Goal: Task Accomplishment & Management: Manage account settings

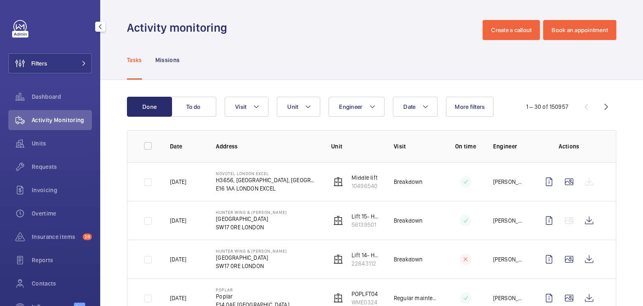
scroll to position [10, 0]
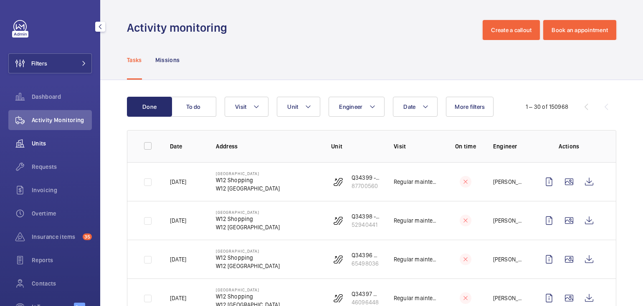
click at [43, 142] on span "Units" at bounding box center [62, 143] width 60 height 8
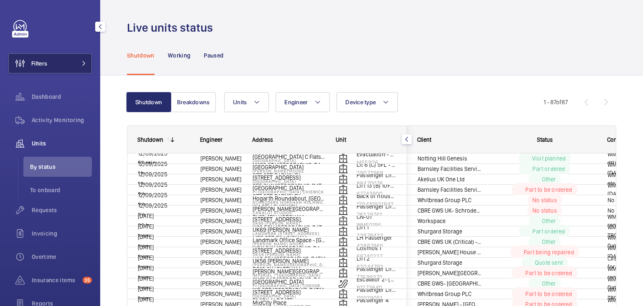
click at [65, 66] on button "Filters" at bounding box center [49, 63] width 83 height 20
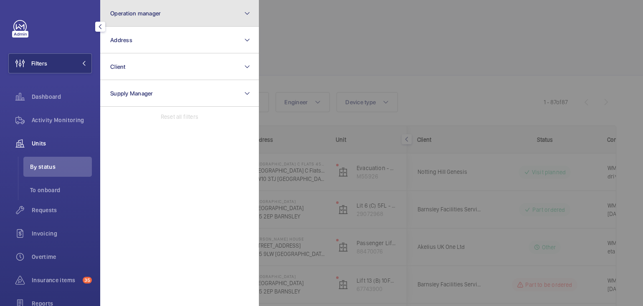
click at [156, 16] on button "Operation manager" at bounding box center [179, 13] width 159 height 27
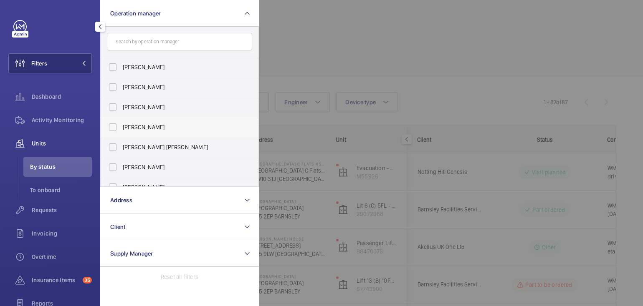
click at [162, 128] on span "Connor Dudley" at bounding box center [180, 127] width 115 height 8
click at [121, 128] on input "Connor Dudley" at bounding box center [112, 127] width 17 height 17
checkbox input "true"
click at [304, 34] on div at bounding box center [580, 153] width 643 height 306
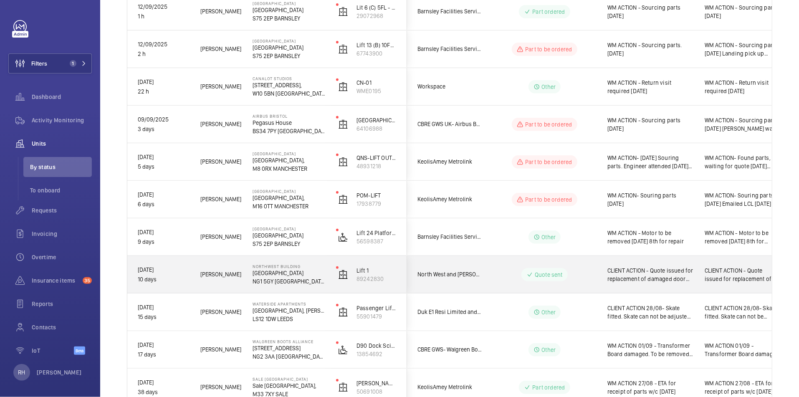
scroll to position [144, 0]
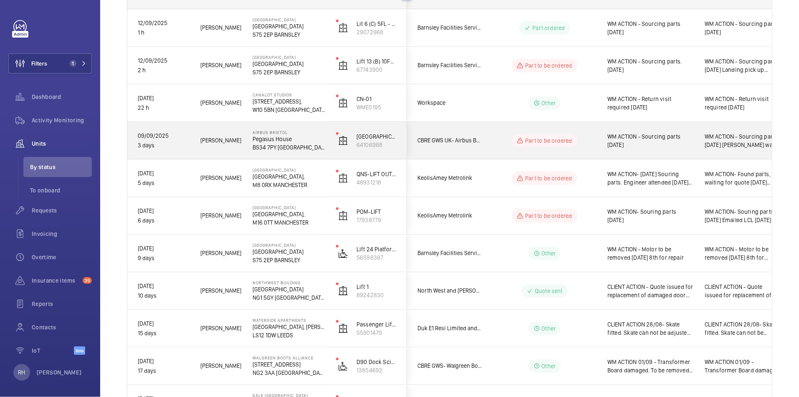
click at [642, 149] on div "WM ACTION - Sourcing parts 10.09.25 Lift was left off with previous contractor,…" at bounding box center [742, 141] width 96 height 36
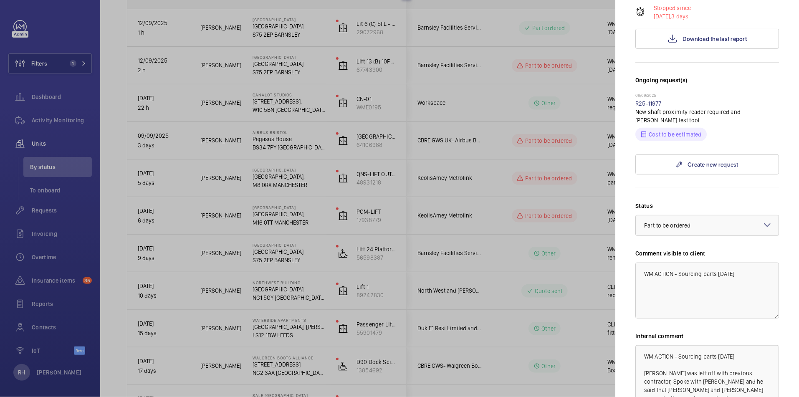
scroll to position [5, 0]
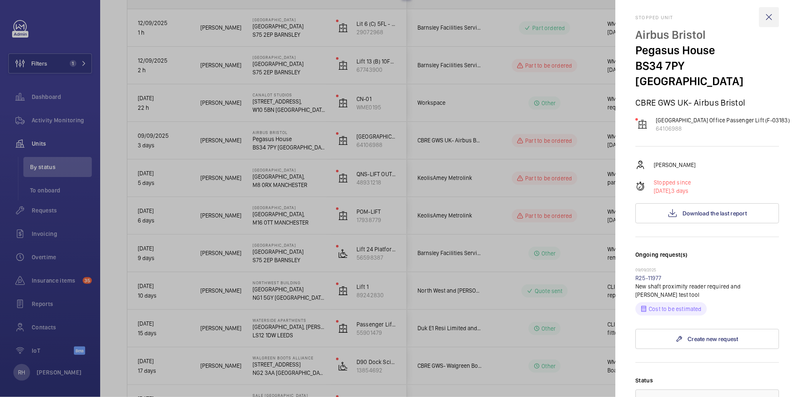
click at [642, 20] on wm-front-icon-button at bounding box center [768, 17] width 20 height 20
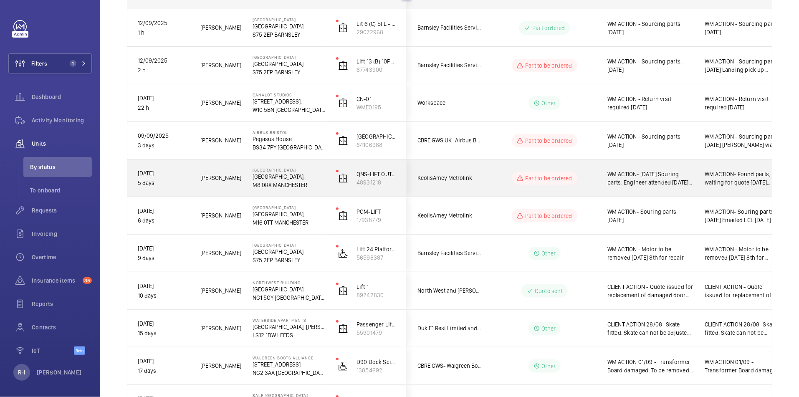
click at [642, 179] on div "WM ACTION- Found parts, waiting for quote 12.09.25 08.09.25 Souring parts. Engi…" at bounding box center [742, 178] width 96 height 36
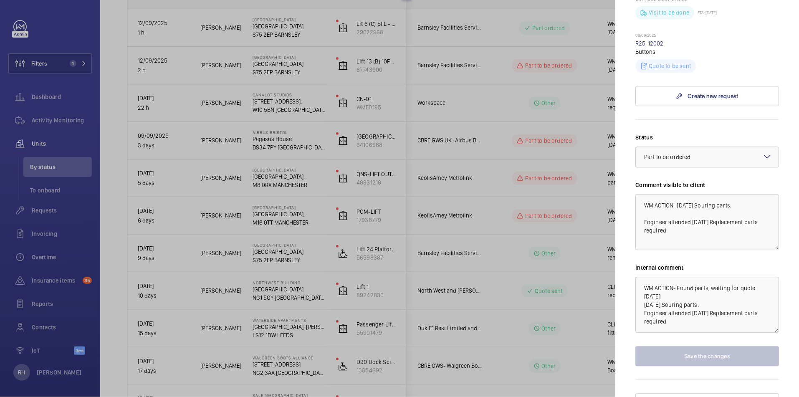
scroll to position [1152, 0]
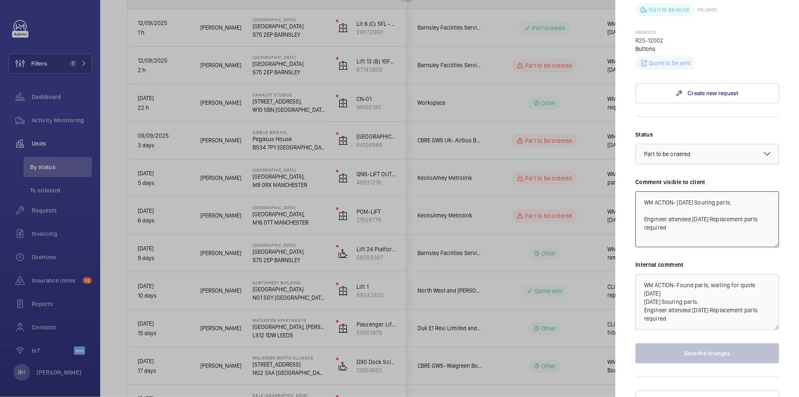
drag, startPoint x: 668, startPoint y: 260, endPoint x: 647, endPoint y: 230, distance: 36.1
click at [642, 230] on textarea "WM ACTION- 08.09.25 Souring parts. Engineer attended 7.09.25 Replacement parts …" at bounding box center [707, 219] width 144 height 56
click at [642, 237] on textarea "WM ACTION- 08.09.25 Souring parts. Engineer attended 7.09.25 Replacement parts …" at bounding box center [707, 219] width 144 height 56
drag, startPoint x: 660, startPoint y: 257, endPoint x: 631, endPoint y: 226, distance: 42.8
click at [631, 226] on mat-sidenav "Stopped unit Queens Road Railway Station Queens Road Railway Station, M8 0RX MA…" at bounding box center [707, 198] width 184 height 397
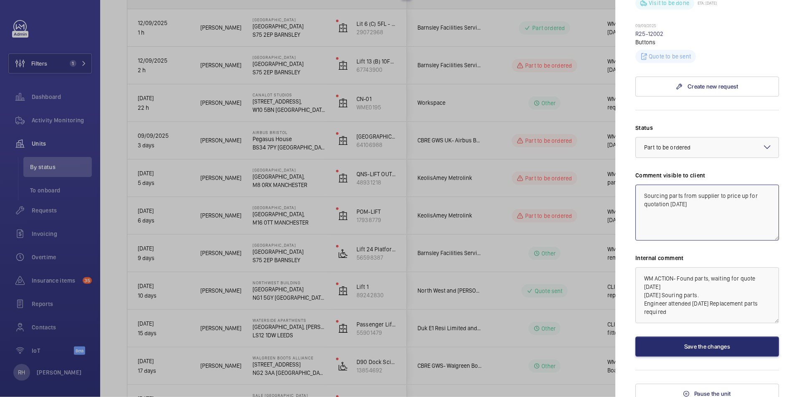
scroll to position [1161, 0]
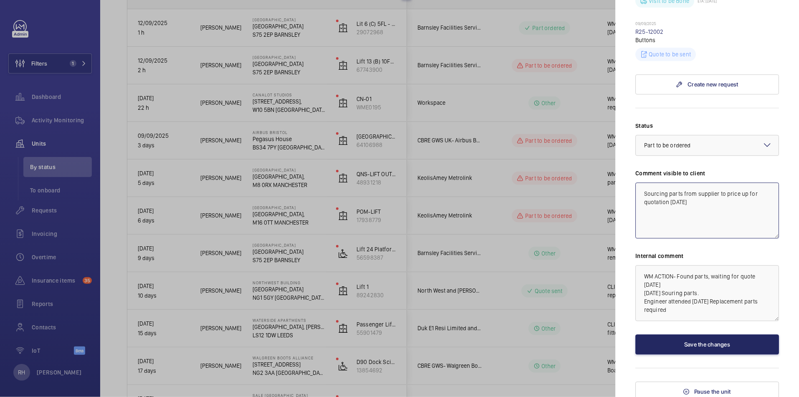
type textarea "Sourcing parts from supplier to price up for quotation 12.09.25"
click at [642, 306] on button "Save the changes" at bounding box center [707, 344] width 144 height 20
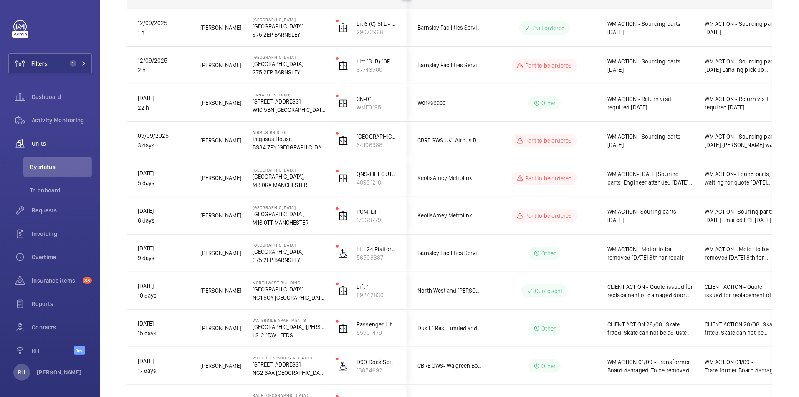
scroll to position [0, 0]
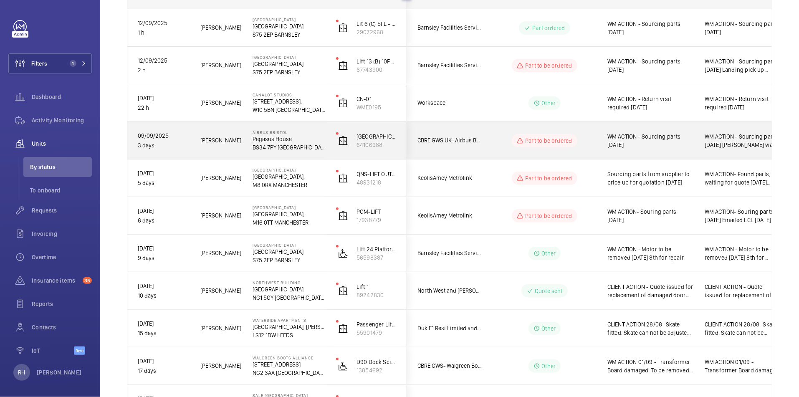
click at [642, 140] on span "WM ACTION - Sourcing parts 10.09.25" at bounding box center [650, 140] width 86 height 17
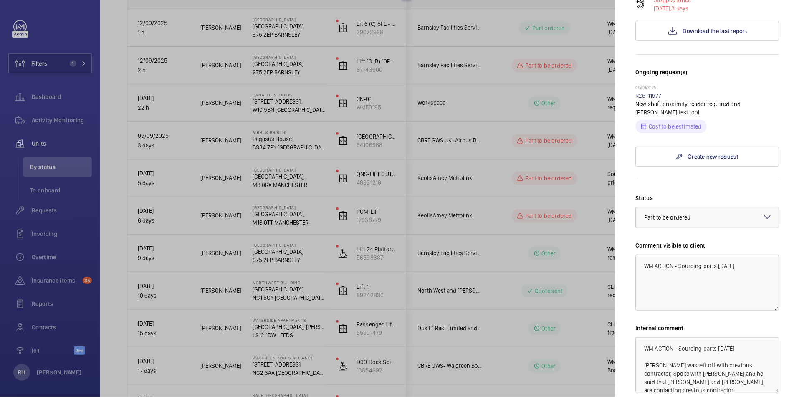
scroll to position [191, 0]
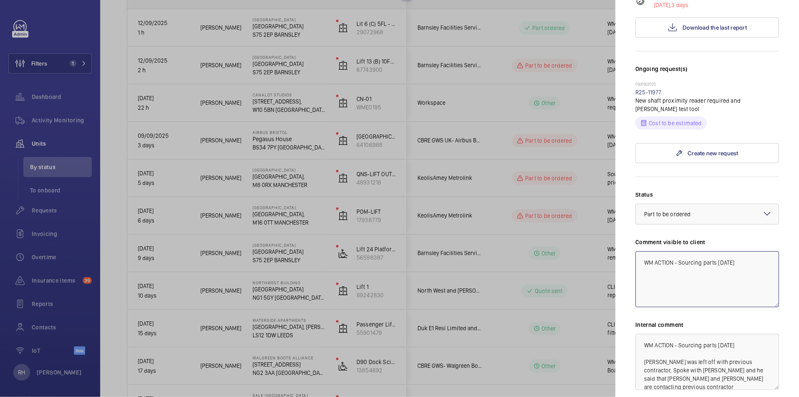
drag, startPoint x: 742, startPoint y: 247, endPoint x: 718, endPoint y: 246, distance: 23.8
click at [642, 251] on textarea "WM ACTION - Sourcing parts 10.09.25" at bounding box center [707, 279] width 144 height 56
click at [642, 282] on textarea "WM ACTION - Sourcing parts 10.09.25" at bounding box center [707, 279] width 144 height 56
click at [642, 306] on textarea "WM ACTION - Sourcing parts 10.09.25 Lift was left off with previous contractor,…" at bounding box center [707, 362] width 144 height 56
drag, startPoint x: 740, startPoint y: 330, endPoint x: 718, endPoint y: 329, distance: 22.2
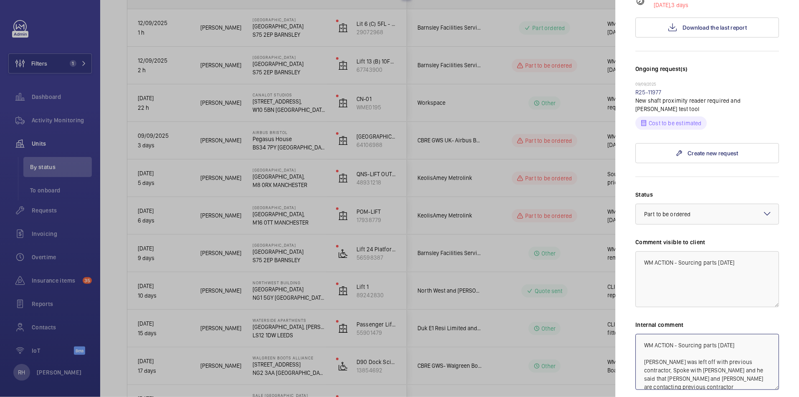
click at [642, 306] on textarea "WM ACTION - Sourcing parts 10.09.25 Lift was left off with previous contractor,…" at bounding box center [707, 362] width 144 height 56
click at [642, 306] on textarea "WM ACTION - Sourcing parts, be advised to hold by Darren 12.09.25 Lift was left…" at bounding box center [707, 362] width 144 height 56
type textarea "WM ACTION - Sourcing parts, be advised to hold by Darren as switched off from p…"
click at [642, 264] on textarea "WM ACTION - Sourcing parts 10.09.25" at bounding box center [707, 279] width 144 height 56
drag, startPoint x: 746, startPoint y: 249, endPoint x: 718, endPoint y: 245, distance: 27.8
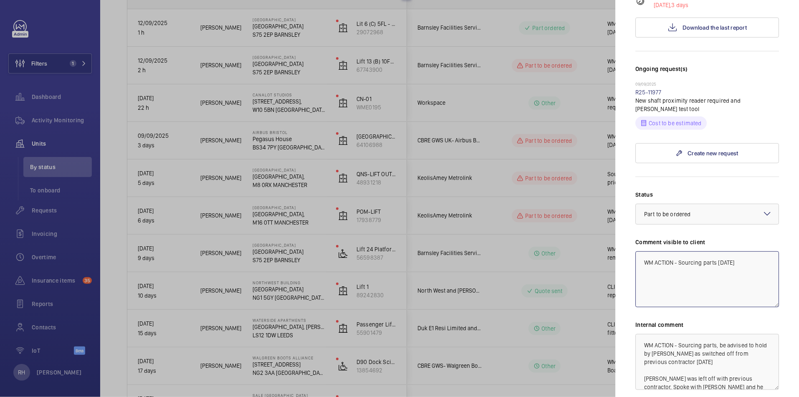
click at [642, 251] on textarea "WM ACTION - Sourcing parts 10.09.25" at bounding box center [707, 279] width 144 height 56
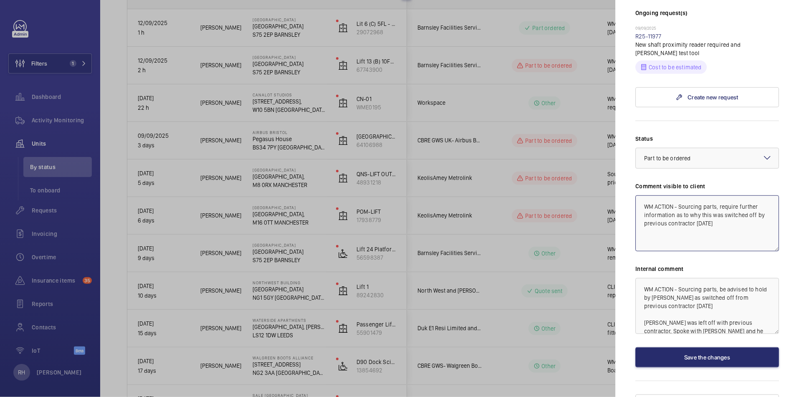
scroll to position [249, 0]
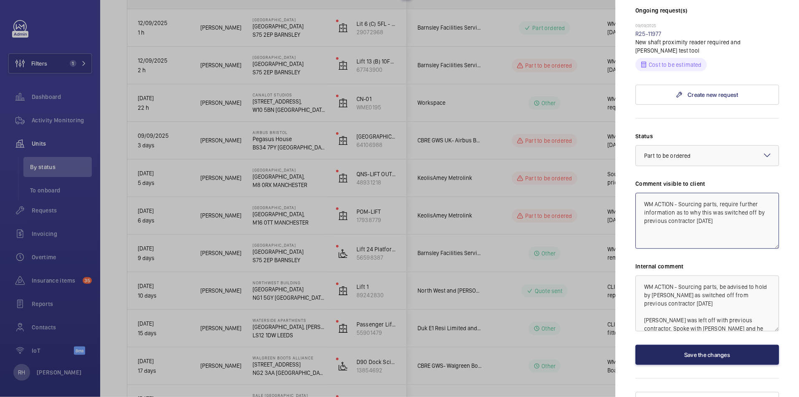
type textarea "WM ACTION - Sourcing parts, require further information as to why this was swit…"
click at [642, 306] on button "Save the changes" at bounding box center [707, 355] width 144 height 20
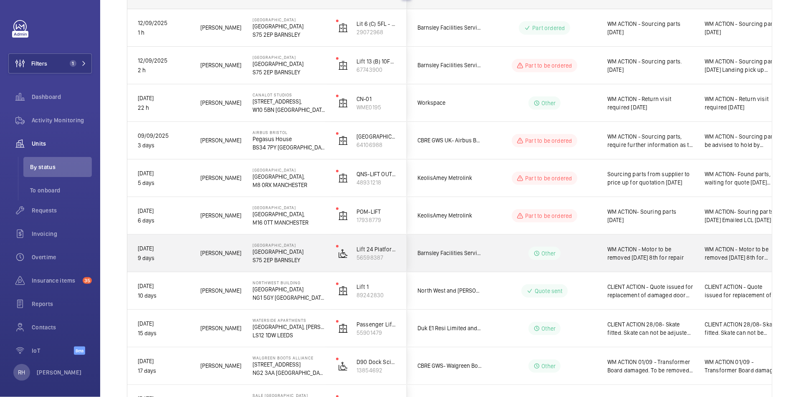
click at [642, 260] on span "WM ACTION - Motor to be removed on Monday 8th for repair" at bounding box center [650, 253] width 86 height 17
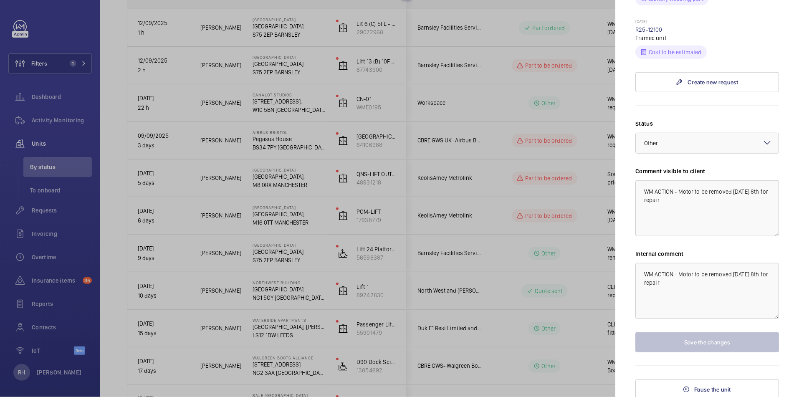
scroll to position [305, 0]
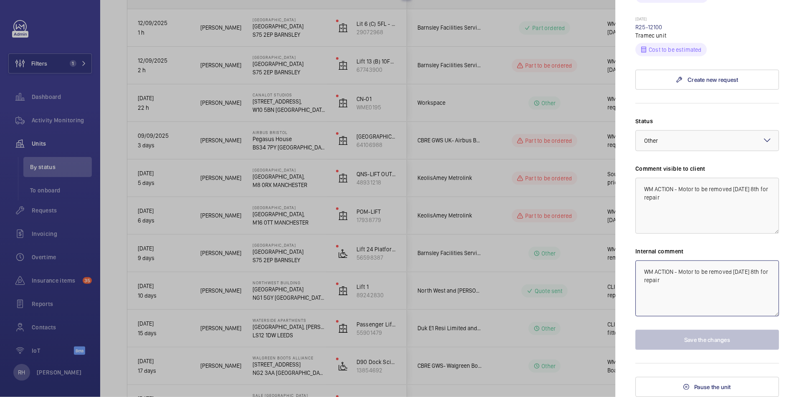
click at [642, 263] on textarea "WM ACTION - Motor to be removed on Monday 8th for repair" at bounding box center [707, 288] width 144 height 56
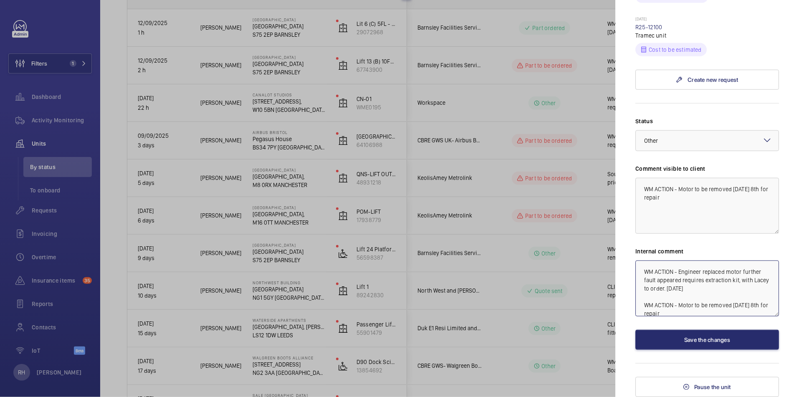
type textarea "WM ACTION - Engineer replaced motor further fault appeared requires extraction …"
click at [642, 200] on textarea "WM ACTION - Motor to be removed on Monday 8th for repair" at bounding box center [707, 206] width 144 height 56
drag, startPoint x: 689, startPoint y: 199, endPoint x: 619, endPoint y: 186, distance: 71.1
click at [619, 186] on mat-sidenav "Stopped unit Barnsley Hospital Barnsley Hospital S75 2EP BARNSLEY Barnsley Faci…" at bounding box center [707, 198] width 184 height 397
click at [642, 138] on div at bounding box center [706, 141] width 143 height 20
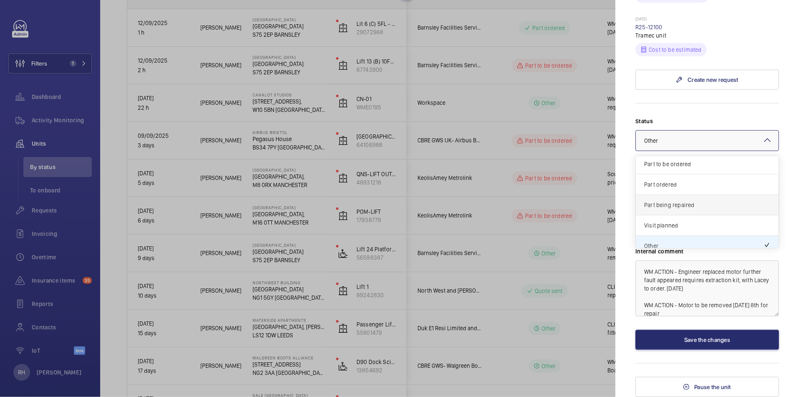
scroll to position [55, 0]
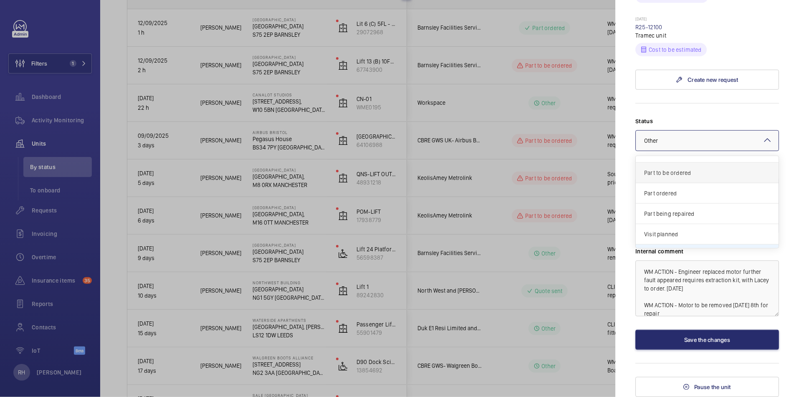
click at [642, 179] on div "Part to be ordered" at bounding box center [706, 173] width 143 height 20
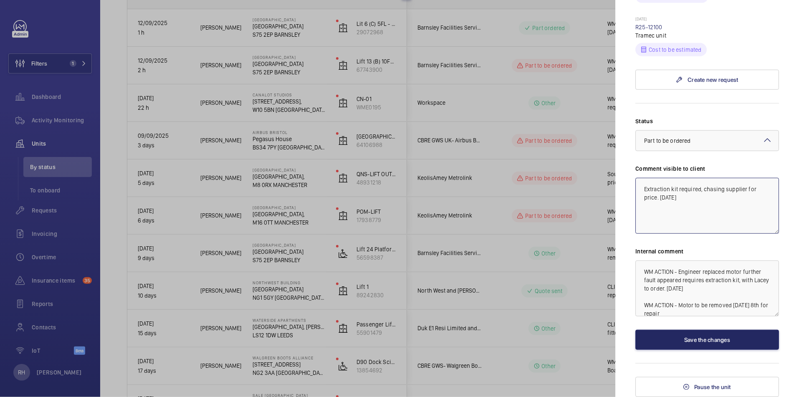
type textarea "Extraction kit required, chasing supplier for price. 12.09.25"
click at [642, 306] on button "Save the changes" at bounding box center [707, 340] width 144 height 20
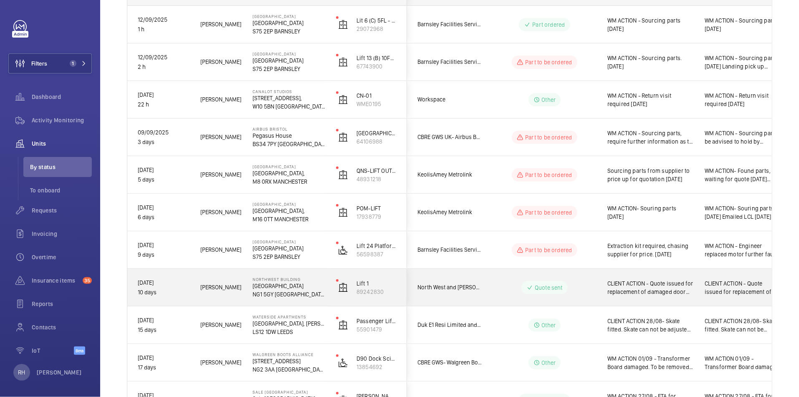
scroll to position [148, 0]
click at [642, 290] on span "CLIENT ACTION - Quote issued for replacement of damaged door motor belts and sa…" at bounding box center [650, 287] width 86 height 17
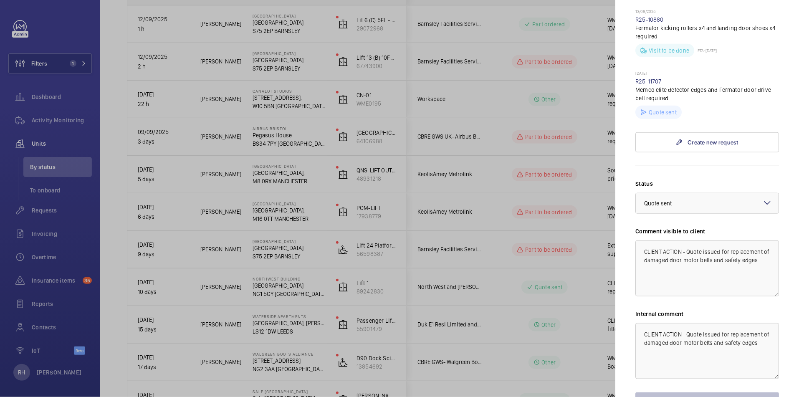
scroll to position [390, 0]
click at [642, 78] on link "R25-11707" at bounding box center [648, 81] width 26 height 7
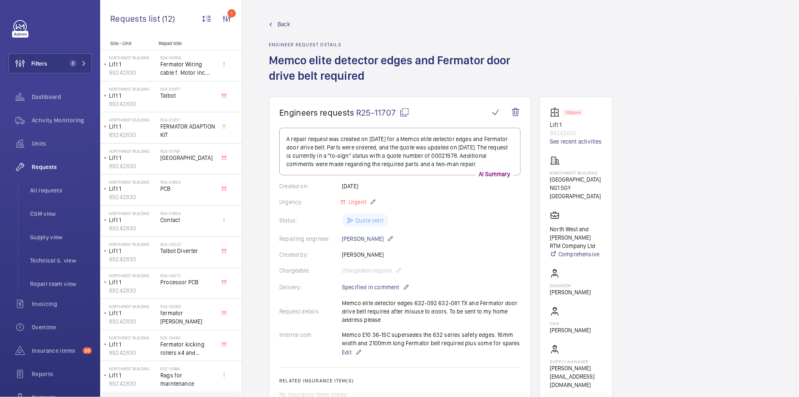
click at [285, 26] on span "Back" at bounding box center [283, 24] width 13 height 8
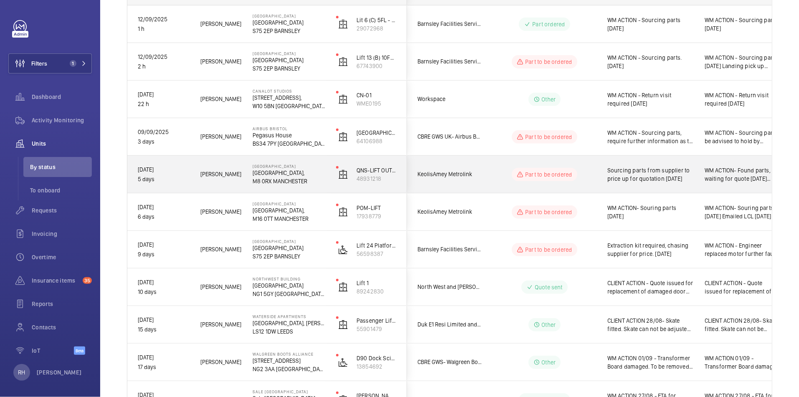
scroll to position [292, 0]
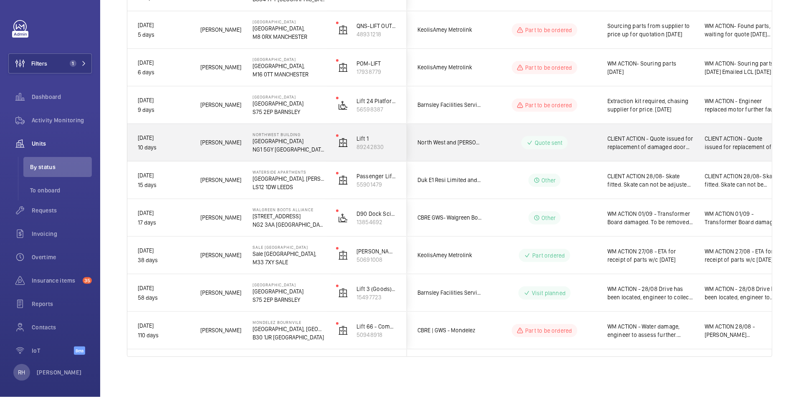
click at [642, 151] on div "CLIENT ACTION - Quote issued for replacement of damaged door motor belts and sa…" at bounding box center [650, 142] width 86 height 19
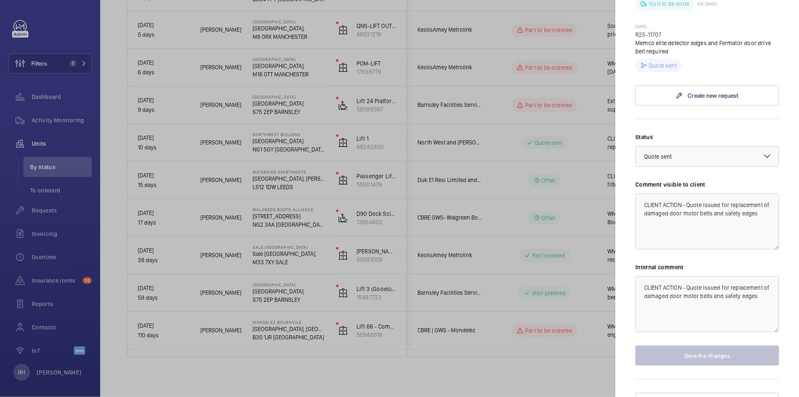
scroll to position [437, 0]
click at [636, 275] on textarea "CLIENT ACTION - Quote issued for replacement of damaged door motor belts and sa…" at bounding box center [707, 303] width 144 height 56
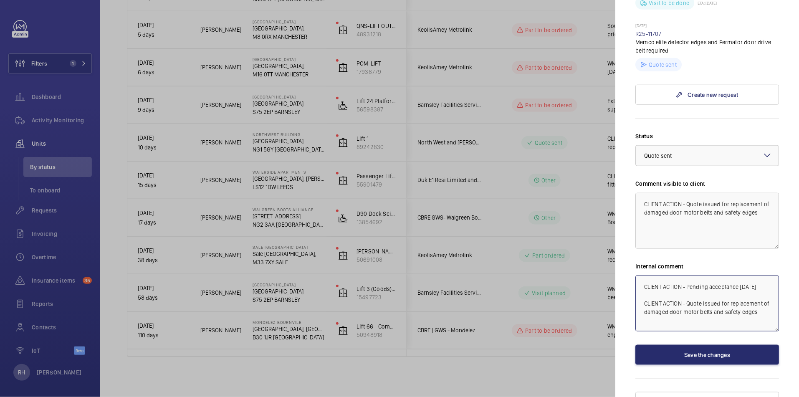
type textarea "CLIENT ACTION - Pending acceptance 12.09.25 CLIENT ACTION - Quote issued for re…"
click at [642, 213] on textarea "CLIENT ACTION - Quote issued for replacement of damaged door motor belts and sa…" at bounding box center [707, 221] width 144 height 56
type textarea "CLIENT ACTION - Quote issued for replacement of damaged door motor belts and sa…"
click at [642, 306] on button "Save the changes" at bounding box center [707, 355] width 144 height 20
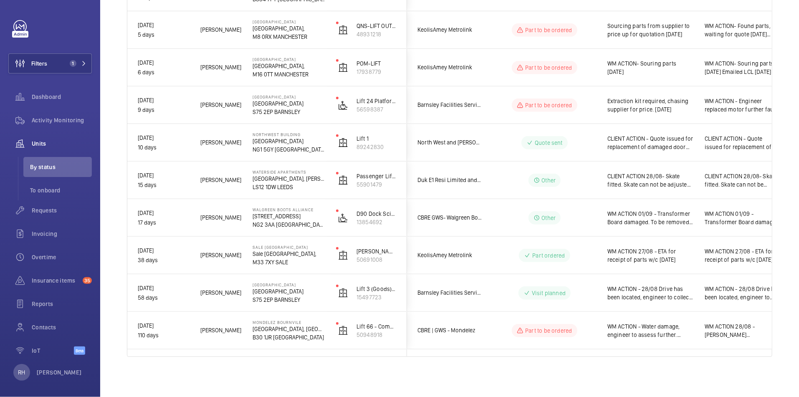
scroll to position [0, 0]
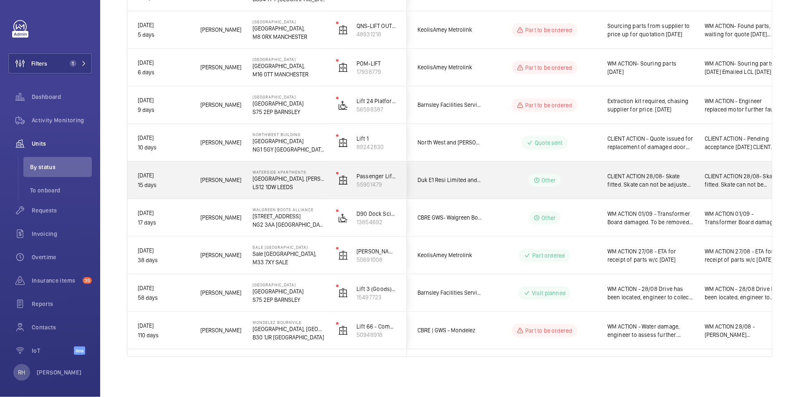
click at [642, 185] on span "CLIENT ACTION 28/08- Skate fitted. Skate can not be adjusted any further due to…" at bounding box center [650, 180] width 86 height 17
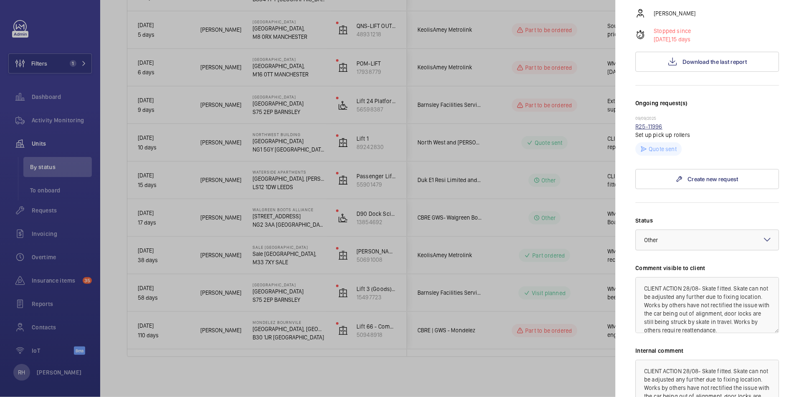
click at [642, 123] on link "R25-11996" at bounding box center [648, 126] width 27 height 7
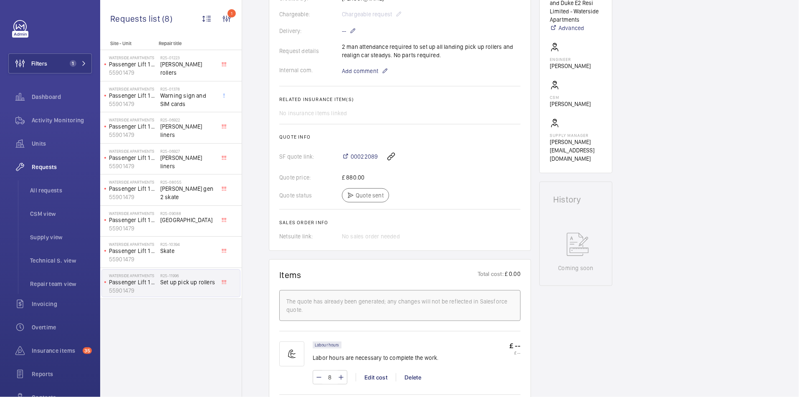
scroll to position [242, 0]
click at [375, 157] on span "00022089" at bounding box center [363, 155] width 27 height 8
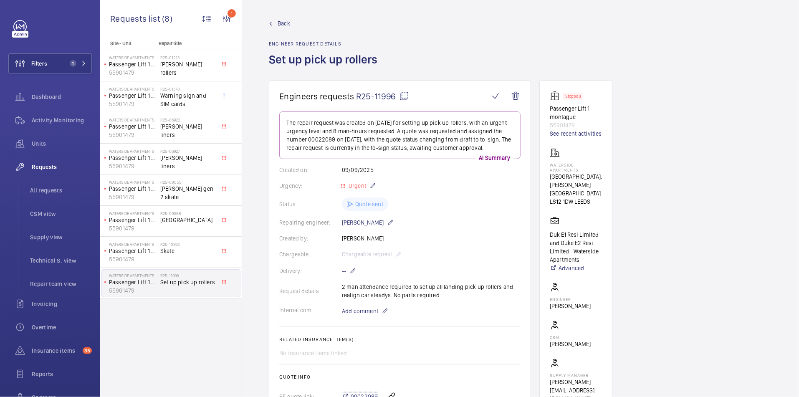
scroll to position [0, 0]
click at [281, 22] on span "Back" at bounding box center [283, 24] width 13 height 8
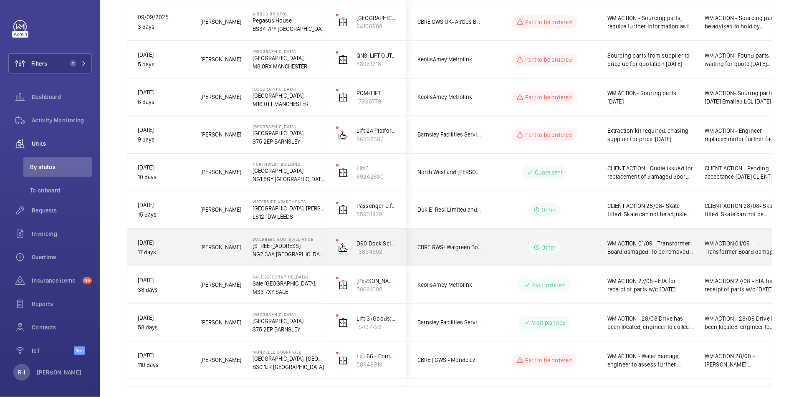
scroll to position [269, 0]
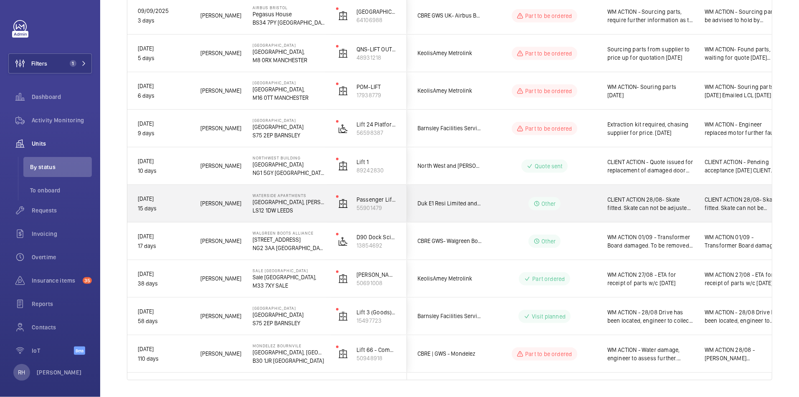
click at [576, 205] on wm-front-pills-cell "Other" at bounding box center [544, 203] width 104 height 13
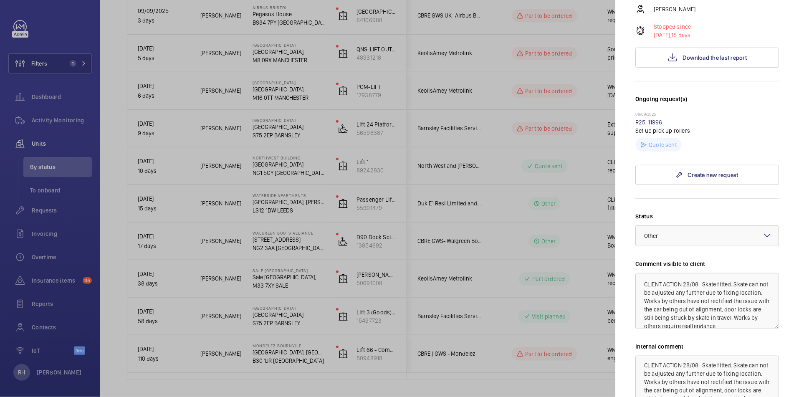
scroll to position [170, 0]
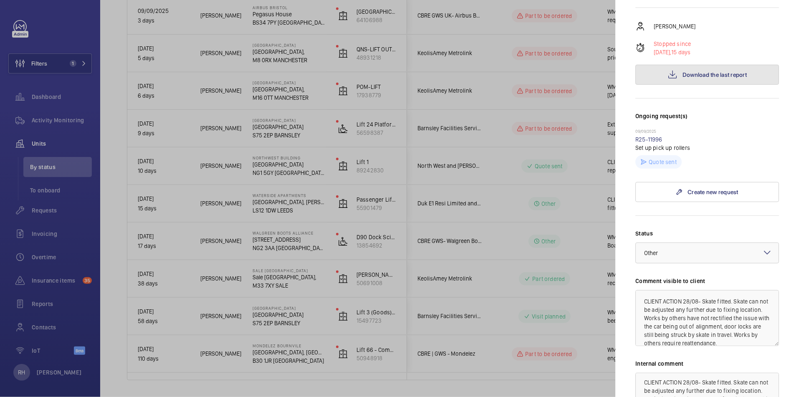
click at [642, 71] on span "Download the last report" at bounding box center [714, 74] width 64 height 7
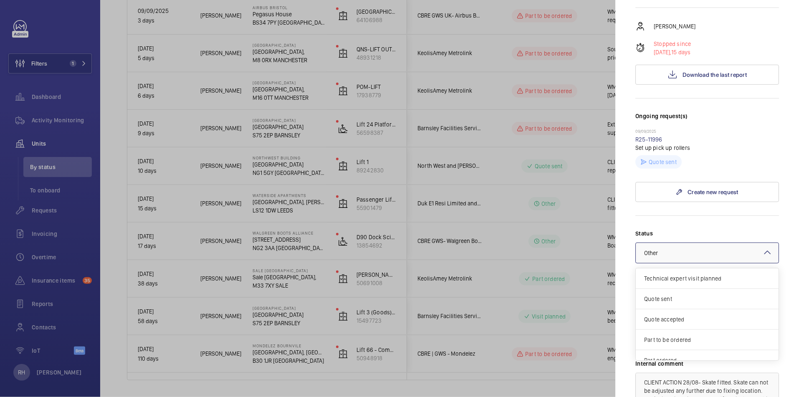
click at [642, 245] on div at bounding box center [706, 253] width 143 height 20
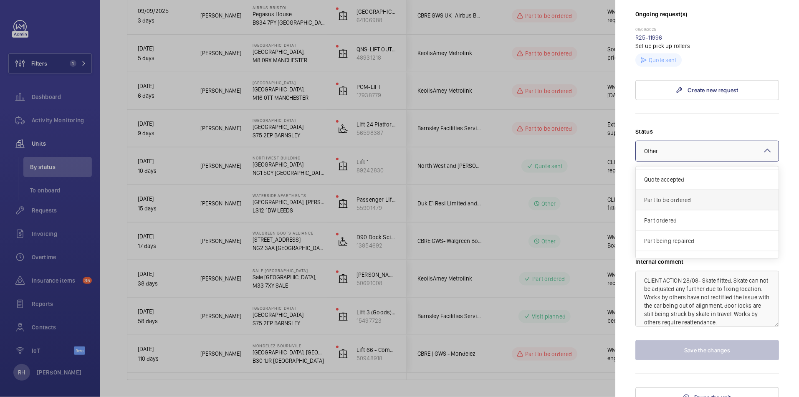
scroll to position [0, 0]
click at [642, 193] on span "Quote sent" at bounding box center [707, 197] width 126 height 8
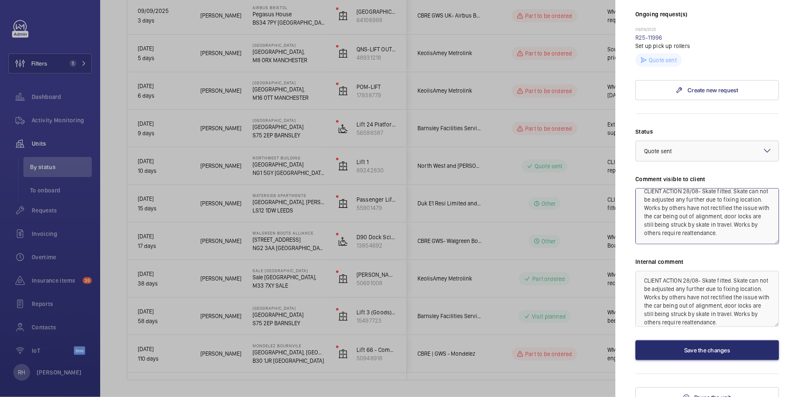
drag, startPoint x: 685, startPoint y: 195, endPoint x: 756, endPoint y: 236, distance: 81.9
click at [642, 236] on textarea "CLIENT ACTION 28/08- Skate fitted. Skate can not be adjusted any further due to…" at bounding box center [707, 216] width 144 height 56
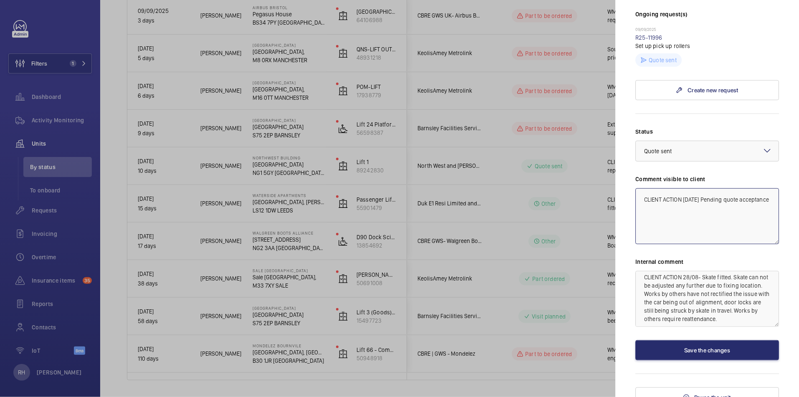
scroll to position [5, 0]
type textarea "CLIENT ACTION 12.09.25 Pending quote acceptance"
click at [639, 271] on textarea "CLIENT ACTION 28/08- Skate fitted. Skate can not be adjusted any further due to…" at bounding box center [707, 299] width 144 height 56
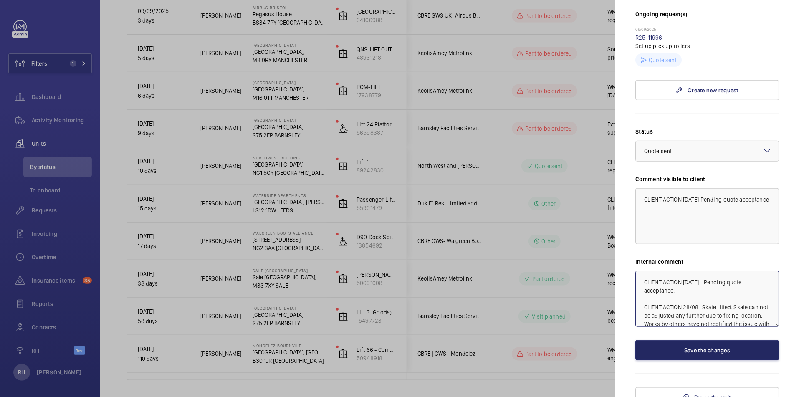
type textarea "CLIENT ACTION 12.09.25 - Pending quote acceptance. CLIENT ACTION 28/08- Skate f…"
click at [642, 306] on button "Save the changes" at bounding box center [707, 350] width 144 height 20
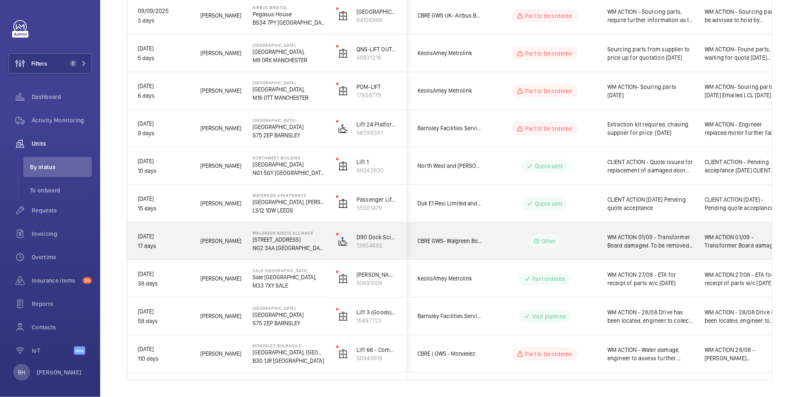
click at [578, 239] on wm-front-pills-cell "Other" at bounding box center [544, 240] width 104 height 13
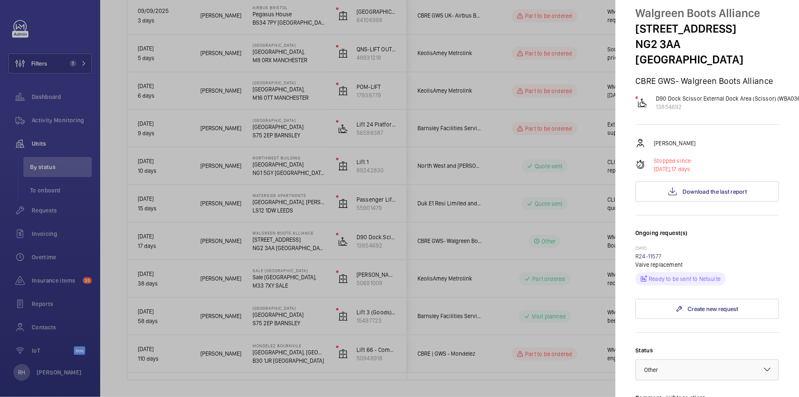
scroll to position [18, 0]
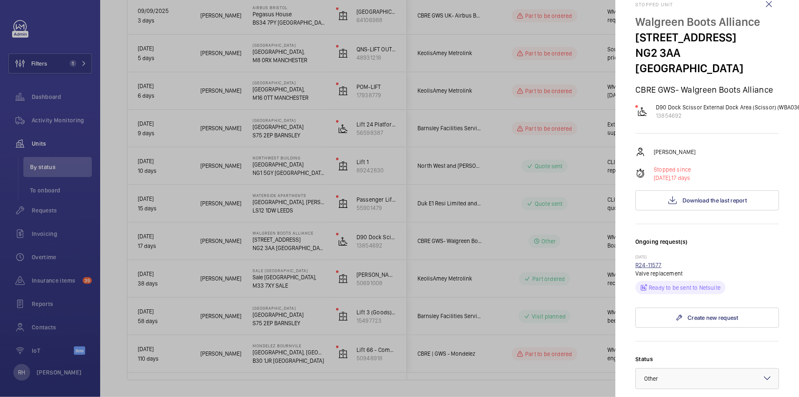
click at [642, 262] on link "R24-11577" at bounding box center [648, 265] width 26 height 7
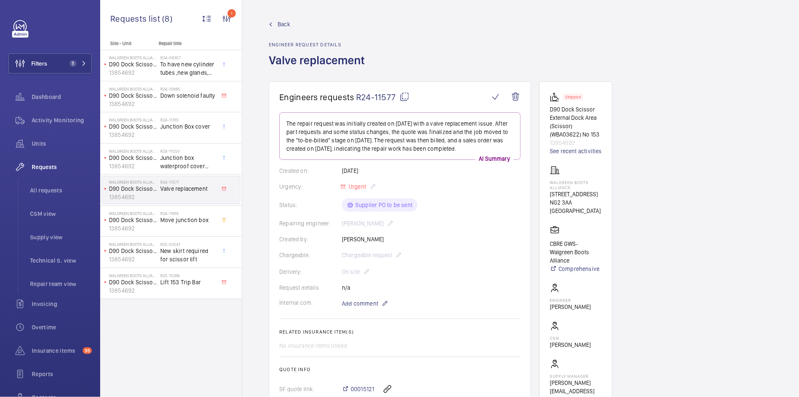
click at [285, 28] on span "Back" at bounding box center [283, 24] width 13 height 8
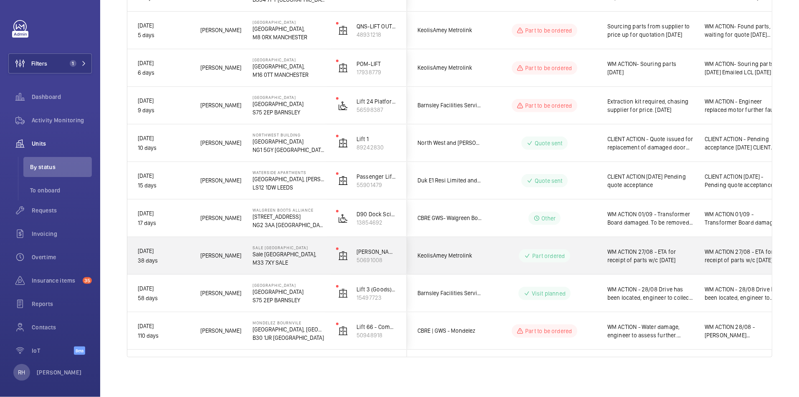
scroll to position [292, 0]
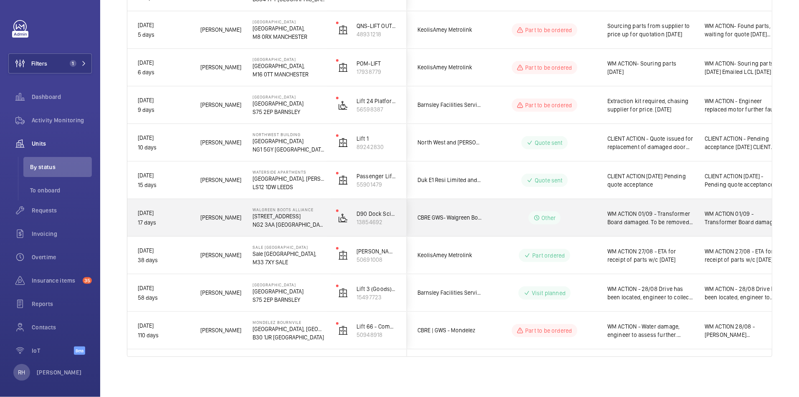
click at [580, 215] on wm-front-pills-cell "Other" at bounding box center [544, 217] width 104 height 13
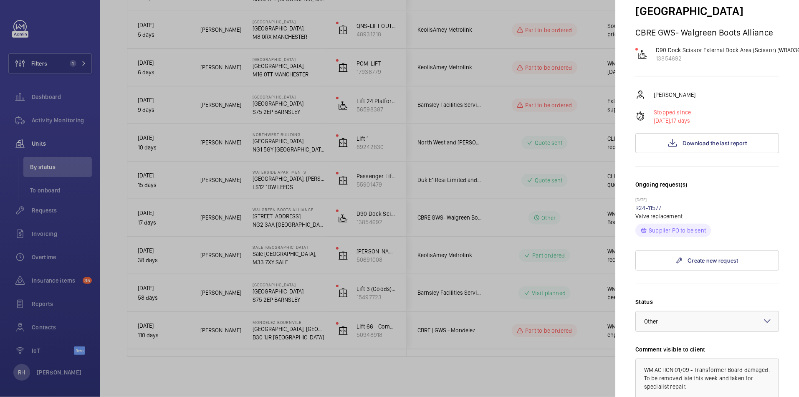
scroll to position [226, 0]
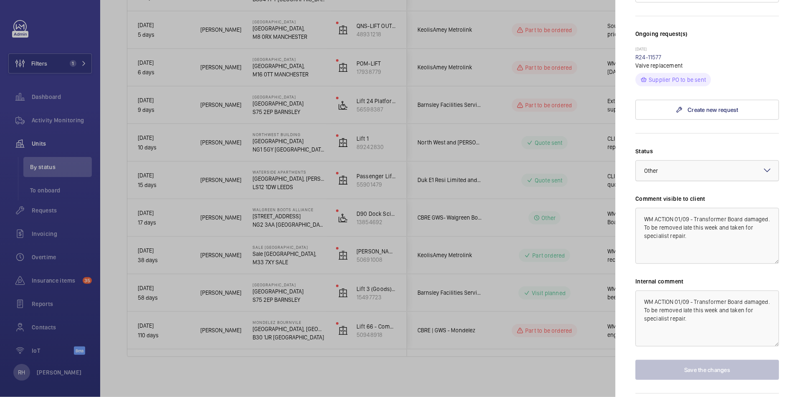
click at [642, 161] on div at bounding box center [706, 171] width 143 height 20
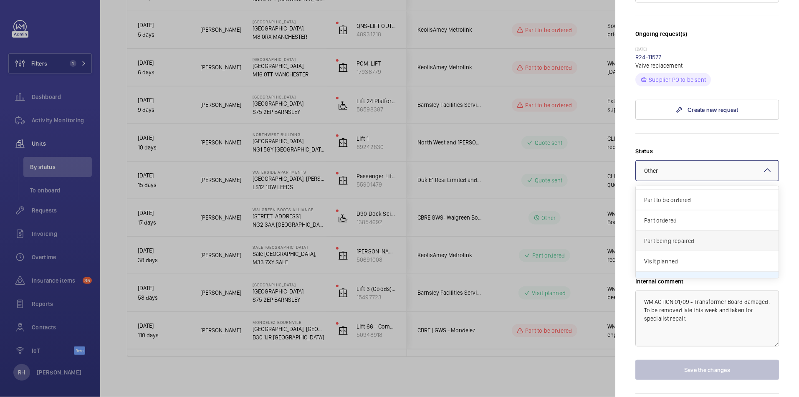
scroll to position [53, 0]
click at [642, 201] on span "Part to be ordered" at bounding box center [707, 205] width 126 height 8
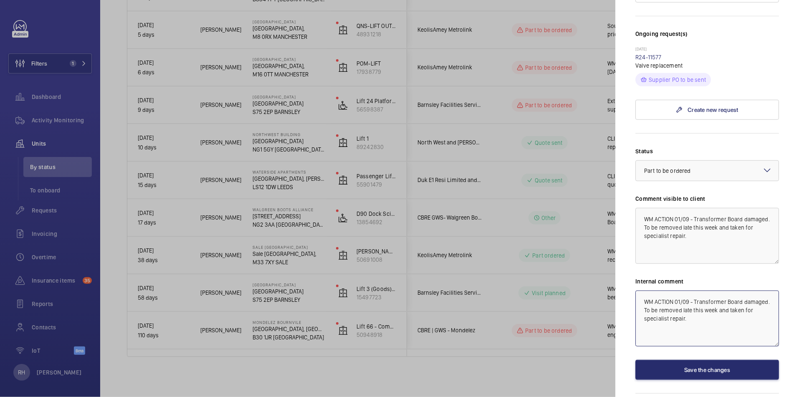
click at [642, 290] on textarea "WM ACTION 01/09 - Transformer Board damaged. To be removed late this week and t…" at bounding box center [707, 318] width 144 height 56
type textarea "WM ACTION 12.09.25 - Part to be ordered Lacey sourcing from supplier. WM ACTION…"
drag, startPoint x: 713, startPoint y: 234, endPoint x: 639, endPoint y: 212, distance: 77.4
click at [639, 212] on textarea "WM ACTION 01/09 - Transformer Board damaged. To be removed late this week and t…" at bounding box center [707, 236] width 144 height 56
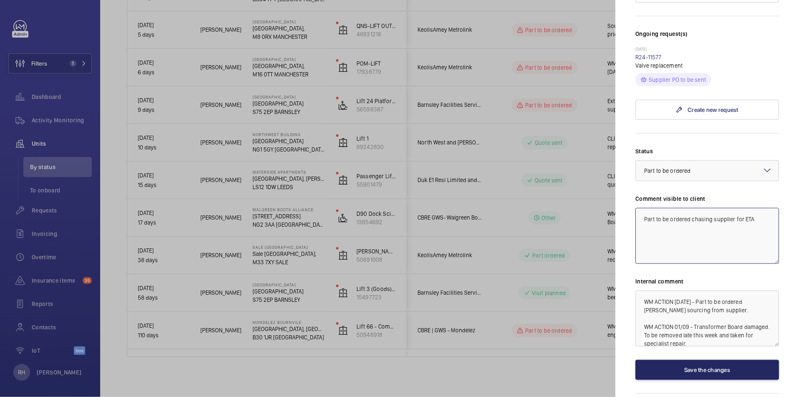
type textarea "Part to be ordered chasing supplier for ETA"
click at [642, 306] on button "Save the changes" at bounding box center [707, 370] width 144 height 20
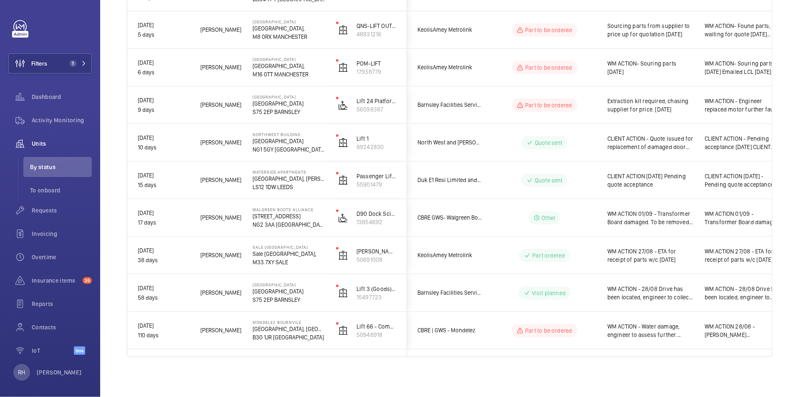
scroll to position [0, 0]
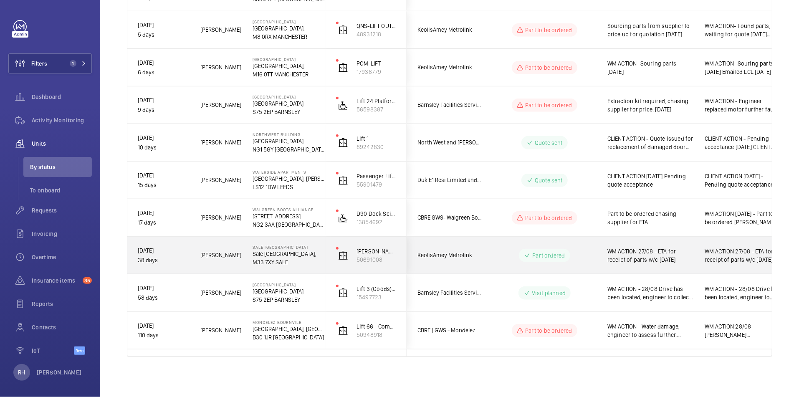
click at [642, 260] on span "WM ACTION 27/08 - ETA for receipt of parts w/c 1st September" at bounding box center [650, 255] width 86 height 17
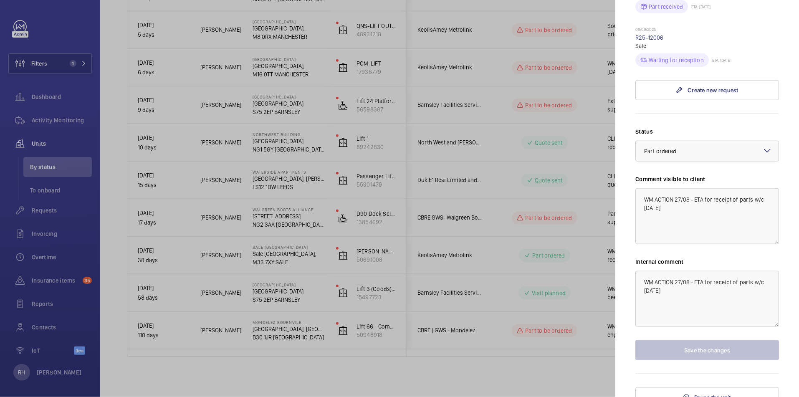
scroll to position [401, 0]
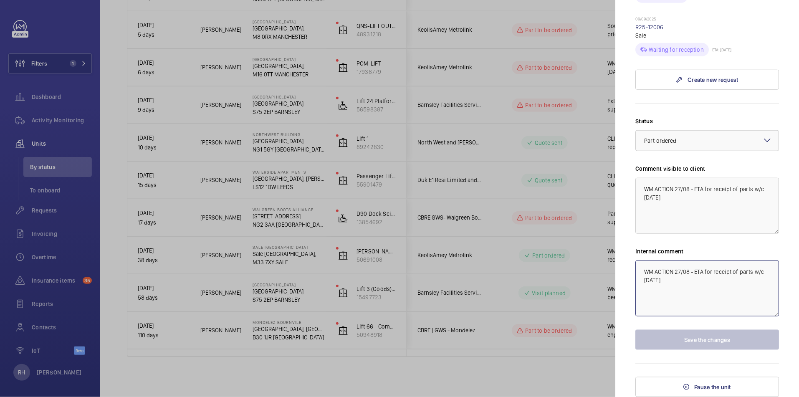
click at [642, 275] on textarea "WM ACTION 27/08 - ETA for receipt of parts w/c 1st September" at bounding box center [707, 288] width 144 height 56
click at [641, 271] on textarea "WM ACTION 27/08 - ETA for receipt of parts w/c 1st September" at bounding box center [707, 288] width 144 height 56
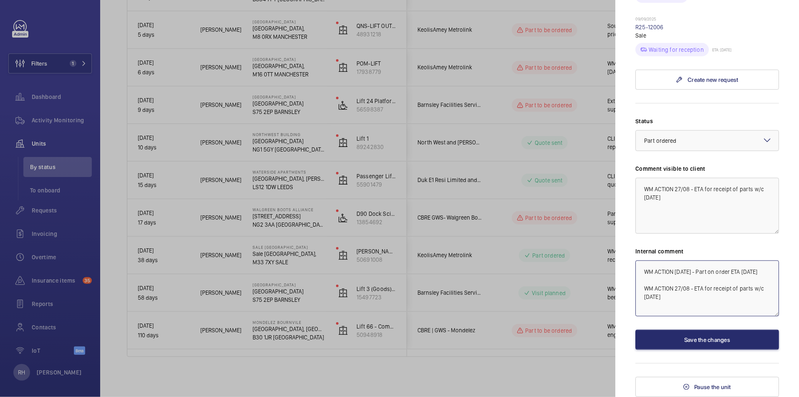
type textarea "WM ACTION 12.09.25 - Part on order ETA 16th Sept WM ACTION 27/08 - ETA for rece…"
click at [642, 215] on textarea "WM ACTION 27/08 - ETA for receipt of parts w/c 1st September" at bounding box center [707, 206] width 144 height 56
drag, startPoint x: 684, startPoint y: 198, endPoint x: 637, endPoint y: 184, distance: 49.0
click at [637, 184] on textarea "WM ACTION 27/08 - ETA for receipt of parts w/c 1st September" at bounding box center [707, 206] width 144 height 56
type textarea "Part on order ETA 16th Sept 12.09.25"
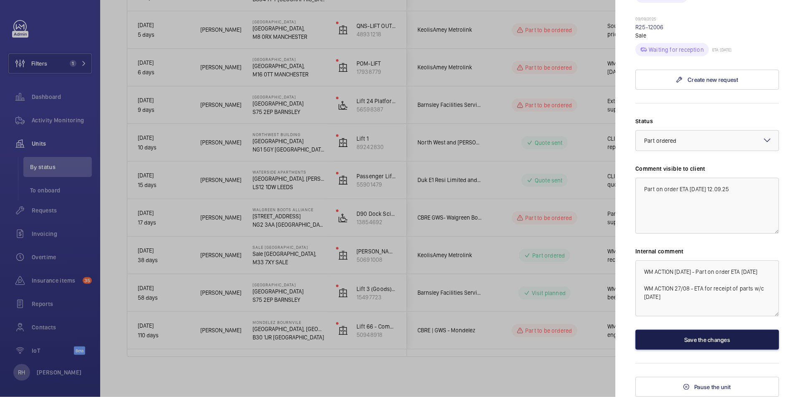
click at [642, 306] on button "Save the changes" at bounding box center [707, 340] width 144 height 20
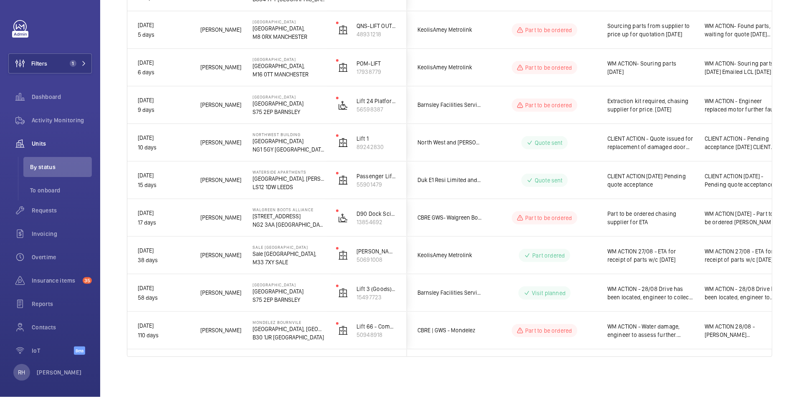
scroll to position [0, 0]
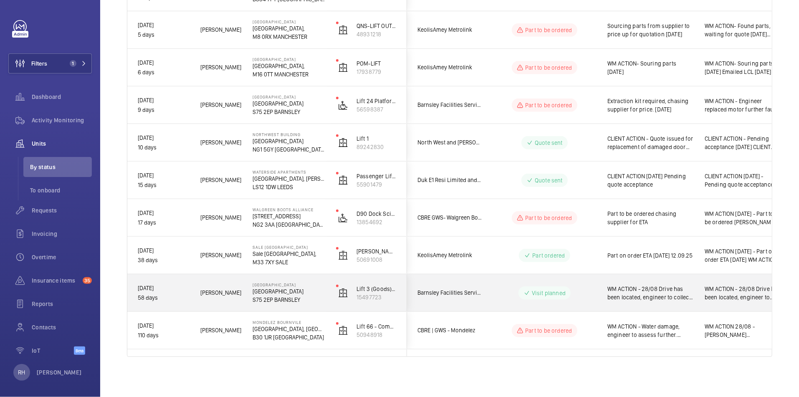
click at [600, 286] on div "WM ACTION - 28/08 Drive has been located, engineer to collect 29/08 and install…" at bounding box center [645, 293] width 96 height 36
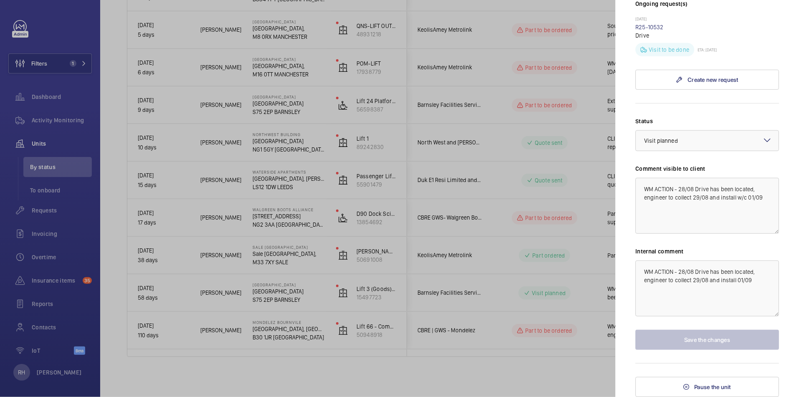
scroll to position [252, 0]
click at [642, 270] on textarea "WM ACTION - 28/08 Drive has been located, engineer to collect 29/08 and install…" at bounding box center [707, 288] width 144 height 56
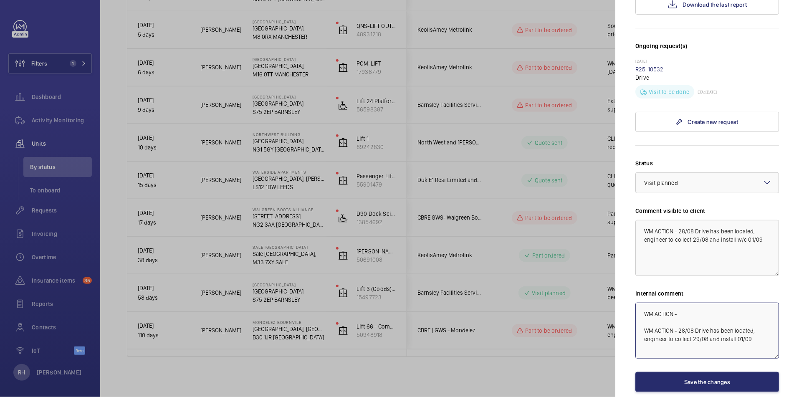
scroll to position [207, 0]
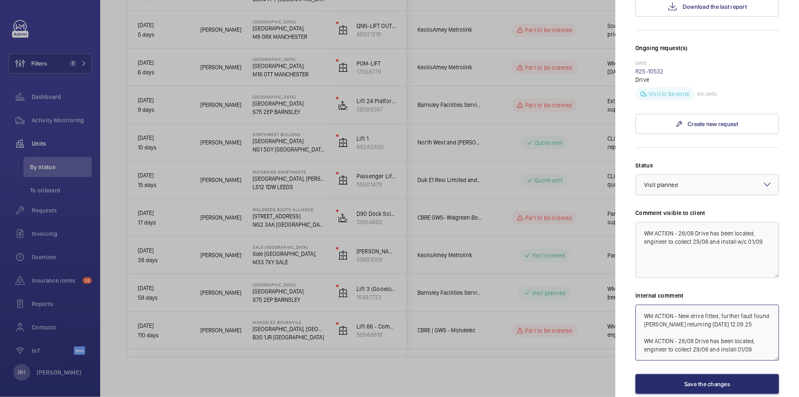
type textarea "WM ACTION - New drive fitted, further fault found Liam returning Tuesday 16th S…"
click at [642, 235] on textarea "WM ACTION - 28/08 Drive has been located, engineer to collect 29/08 and install…" at bounding box center [707, 250] width 144 height 56
drag, startPoint x: 760, startPoint y: 241, endPoint x: 639, endPoint y: 235, distance: 121.5
click at [639, 235] on textarea "WM ACTION - 28/08 Drive has been located, engineer to collect 29/08 and install…" at bounding box center [707, 250] width 144 height 56
type textarea "Engineer returning 16th Sept 12.09.25"
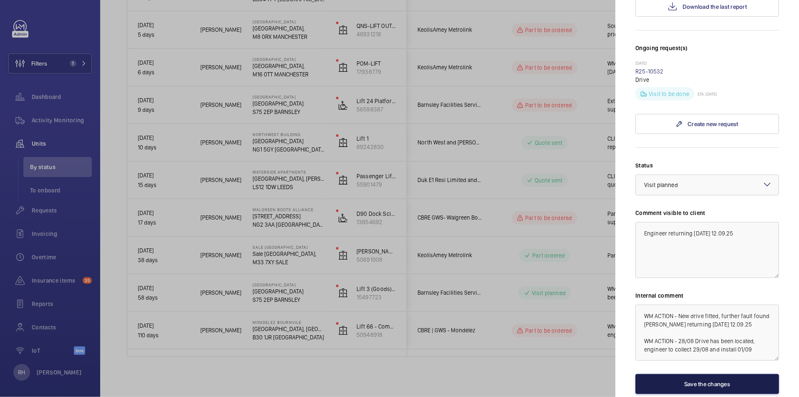
click at [642, 306] on button "Save the changes" at bounding box center [707, 384] width 144 height 20
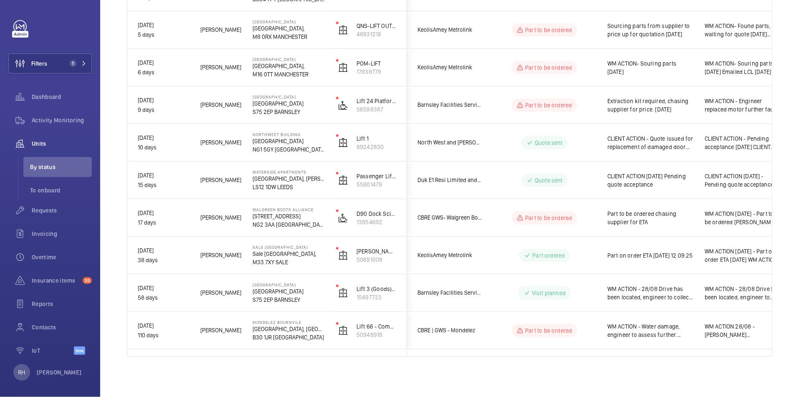
scroll to position [0, 0]
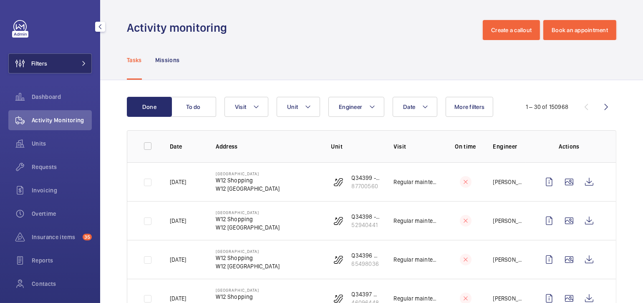
click at [69, 60] on button "Filters" at bounding box center [49, 63] width 83 height 20
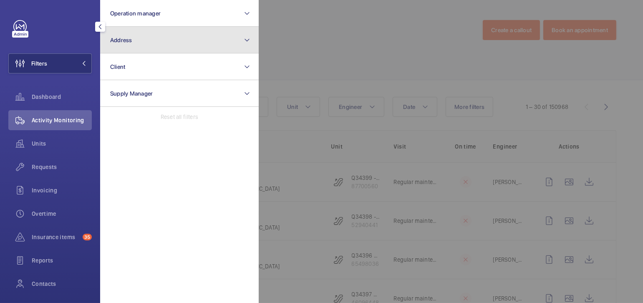
click at [130, 40] on span "Address" at bounding box center [121, 40] width 22 height 7
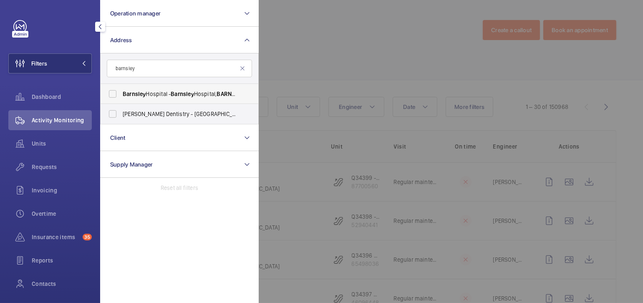
type input "barnsley"
click at [179, 94] on span "Barnsley" at bounding box center [182, 94] width 23 height 7
click at [121, 94] on input "Barnsley Hospital - Barnsley Hospital, BARNSLEY S75 2EP" at bounding box center [112, 94] width 17 height 17
checkbox input "true"
click at [333, 33] on div at bounding box center [580, 151] width 643 height 303
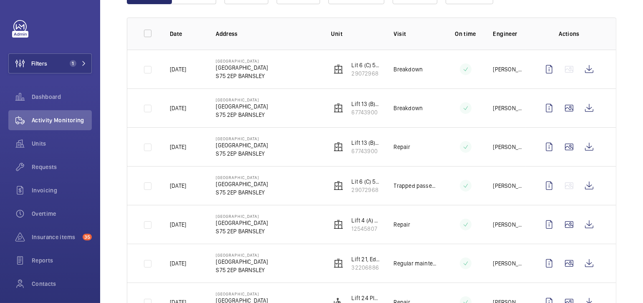
scroll to position [188, 0]
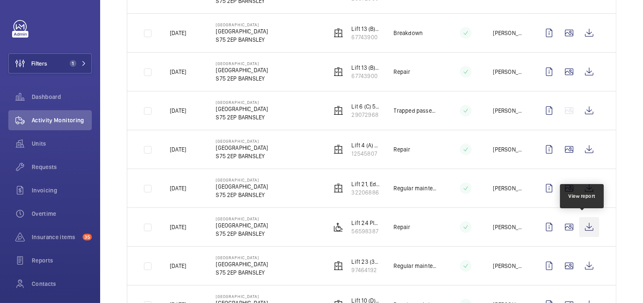
click at [586, 225] on wm-front-icon-button at bounding box center [589, 227] width 20 height 20
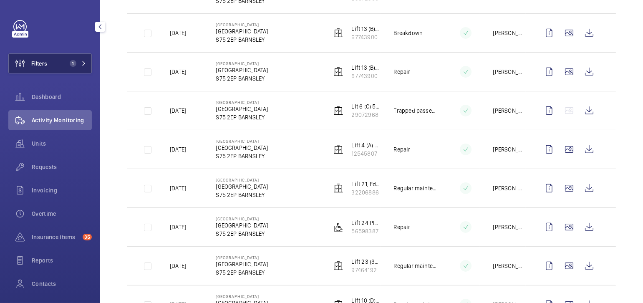
click at [70, 63] on span "1" at bounding box center [73, 63] width 7 height 7
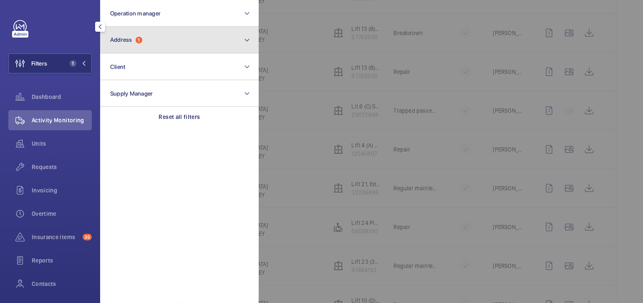
click at [177, 48] on button "Address 1" at bounding box center [179, 40] width 159 height 27
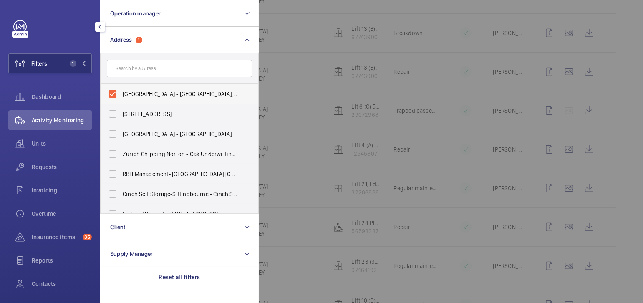
click at [170, 95] on span "Barnsley Hospital - Barnsley Hospital, BARNSLEY S75 2EP" at bounding box center [180, 94] width 115 height 8
click at [121, 95] on input "Barnsley Hospital - Barnsley Hospital, BARNSLEY S75 2EP" at bounding box center [112, 94] width 17 height 17
checkbox input "false"
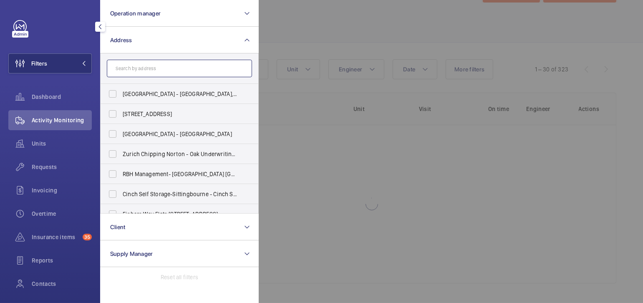
click at [169, 72] on input "text" at bounding box center [179, 69] width 145 height 18
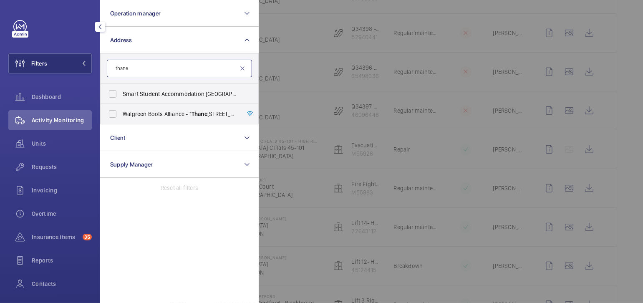
type input "thane"
click at [296, 56] on div at bounding box center [580, 151] width 643 height 303
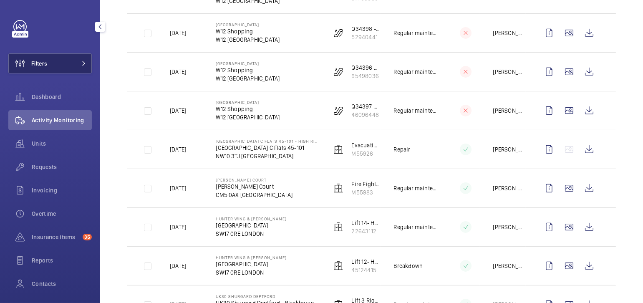
drag, startPoint x: 57, startPoint y: 67, endPoint x: 98, endPoint y: 74, distance: 41.5
click at [57, 67] on button "Filters" at bounding box center [49, 63] width 83 height 20
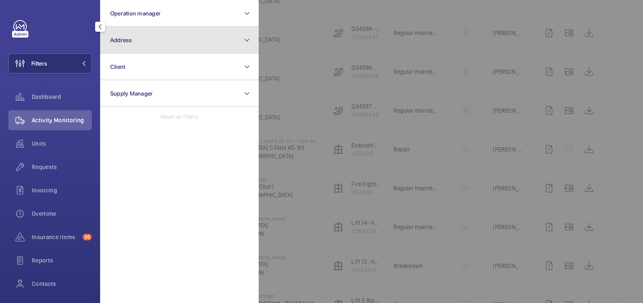
click at [152, 42] on button "Address" at bounding box center [179, 40] width 159 height 27
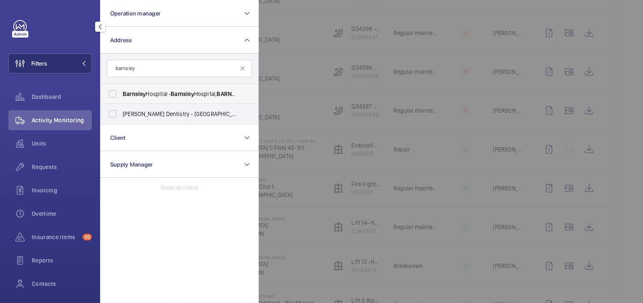
type input "barnsley"
click at [187, 88] on label "Barnsley Hospital - Barnsley Hospital, BARNSLEY S75 2EP" at bounding box center [173, 94] width 145 height 20
click at [121, 88] on input "Barnsley Hospital - Barnsley Hospital, BARNSLEY S75 2EP" at bounding box center [112, 94] width 17 height 17
checkbox input "true"
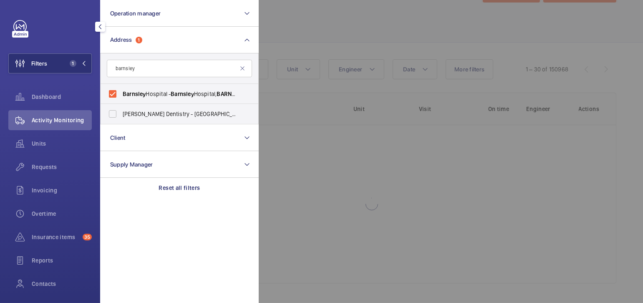
click at [336, 18] on div at bounding box center [580, 151] width 643 height 303
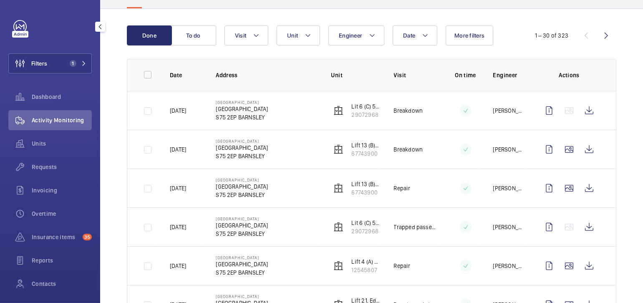
scroll to position [53, 0]
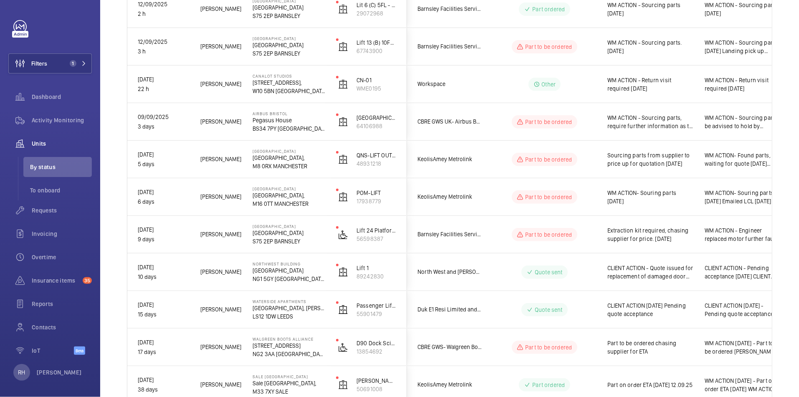
scroll to position [292, 0]
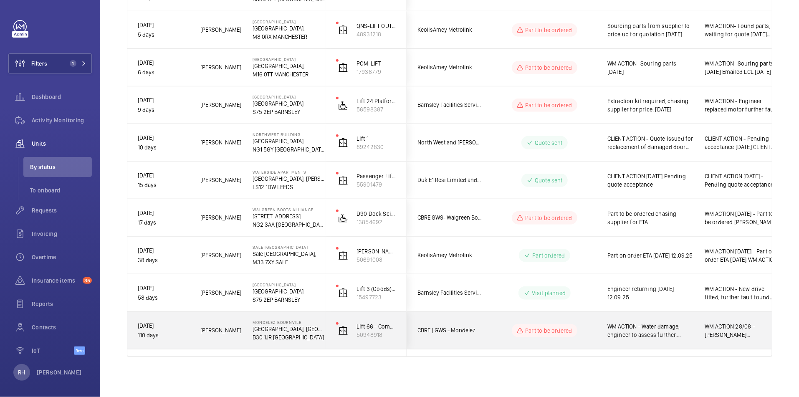
click at [690, 337] on span "WM ACTION - Water damage, engineer to assess further. Original flex installed o…" at bounding box center [650, 330] width 86 height 17
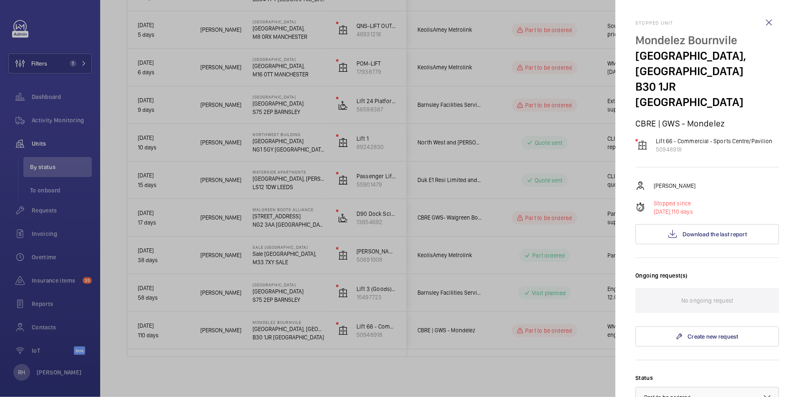
scroll to position [242, 0]
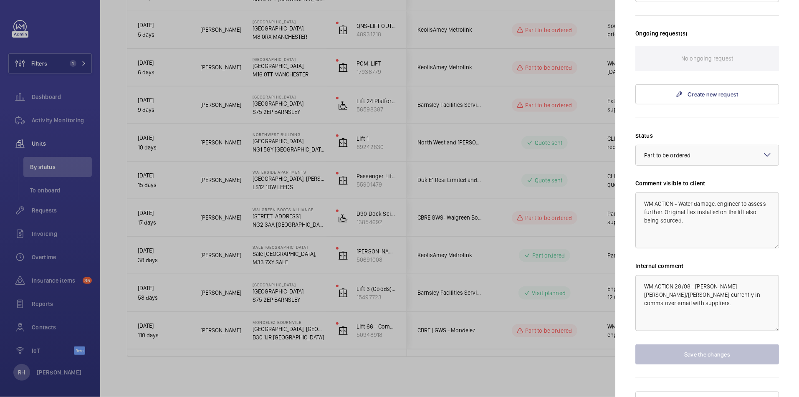
click at [492, 374] on div at bounding box center [399, 198] width 799 height 397
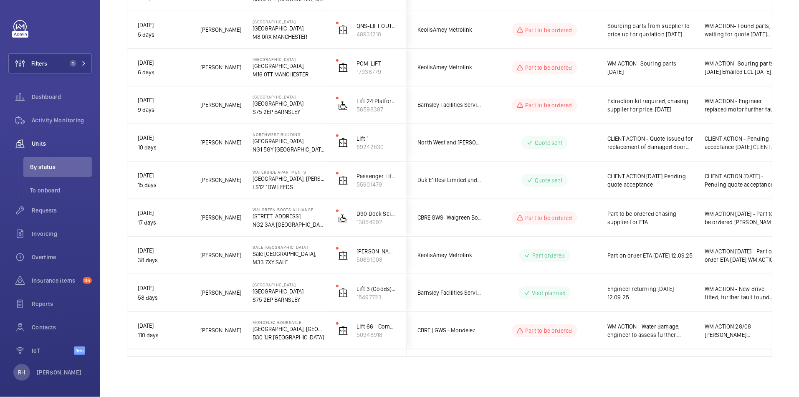
scroll to position [0, 0]
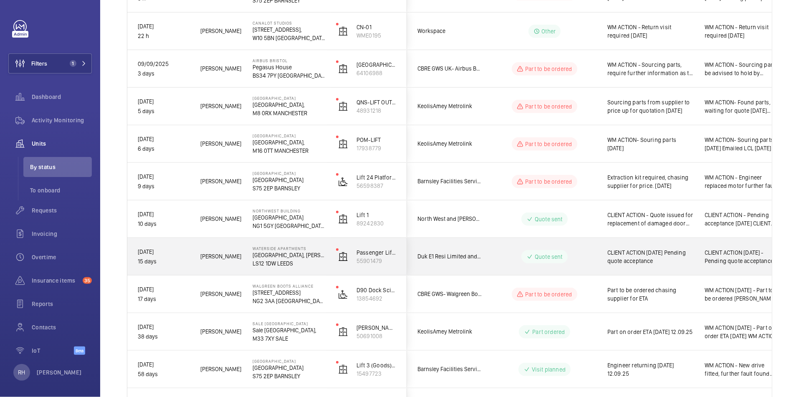
scroll to position [292, 0]
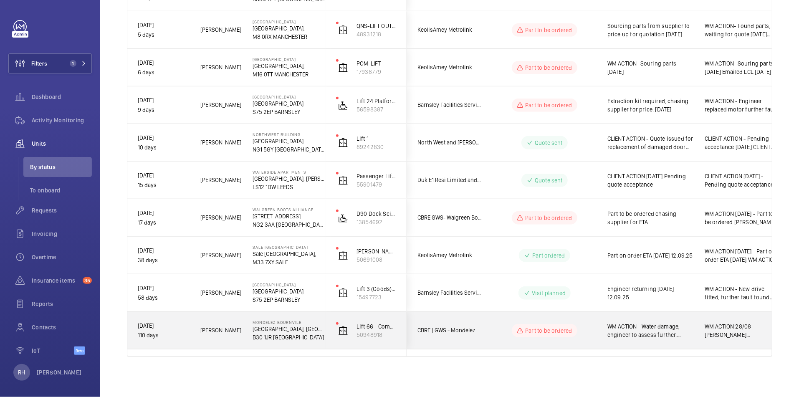
click at [679, 335] on span "WM ACTION - Water damage, engineer to assess further. Original flex installed o…" at bounding box center [650, 330] width 86 height 17
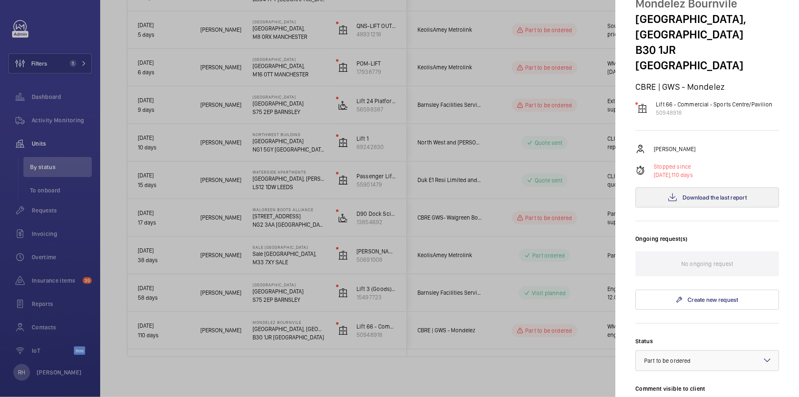
scroll to position [0, 0]
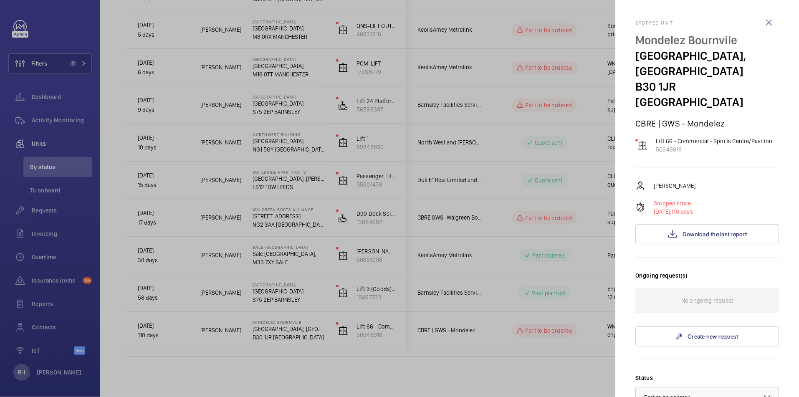
click at [625, 10] on mat-sidenav "Stopped unit Mondelez Bournvile Bournville Lane, Bournville B30 1JR BIRMINGHAM …" at bounding box center [707, 198] width 184 height 397
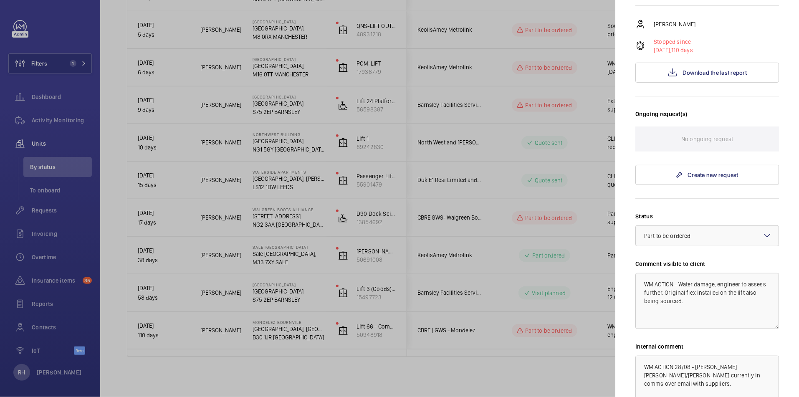
scroll to position [242, 0]
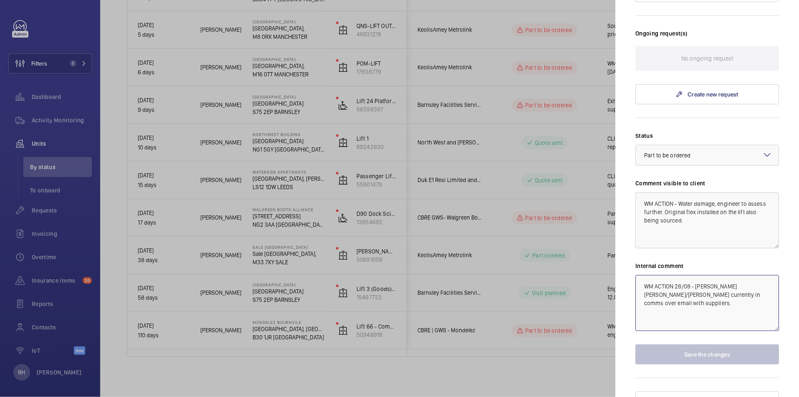
click at [643, 275] on textarea "WM ACTION 28/08 - Connor Eames/Jen Cross currently in comms over email with sup…" at bounding box center [707, 303] width 144 height 56
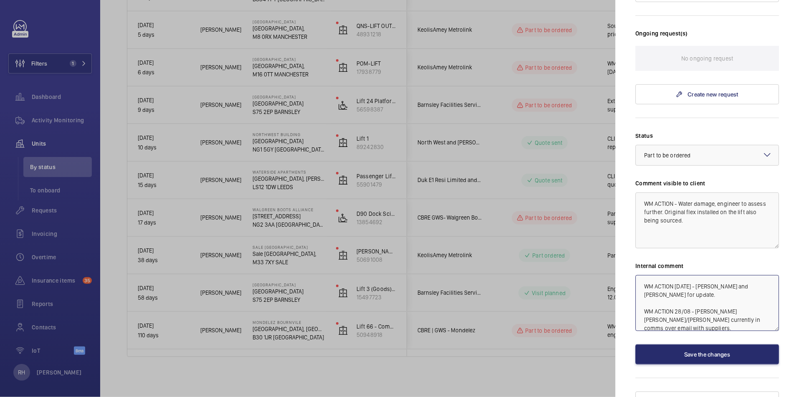
type textarea "WM ACTION [DATE] - [PERSON_NAME] and [PERSON_NAME] for update. WM ACTION 28/08 …"
click at [691, 200] on textarea "WM ACTION - Water damage, engineer to assess further. Original flex installed o…" at bounding box center [707, 220] width 144 height 56
click at [700, 207] on textarea "WM ACTION - Water damage, engineer to assess further. Original flex installed o…" at bounding box center [707, 220] width 144 height 56
click at [728, 344] on button "Save the changes" at bounding box center [707, 354] width 144 height 20
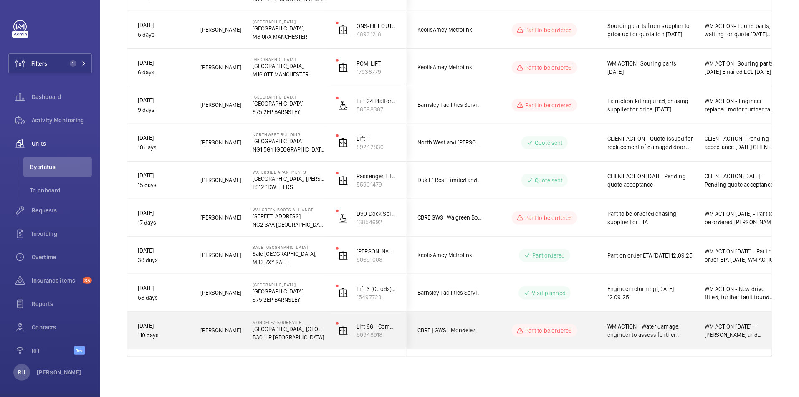
scroll to position [0, 0]
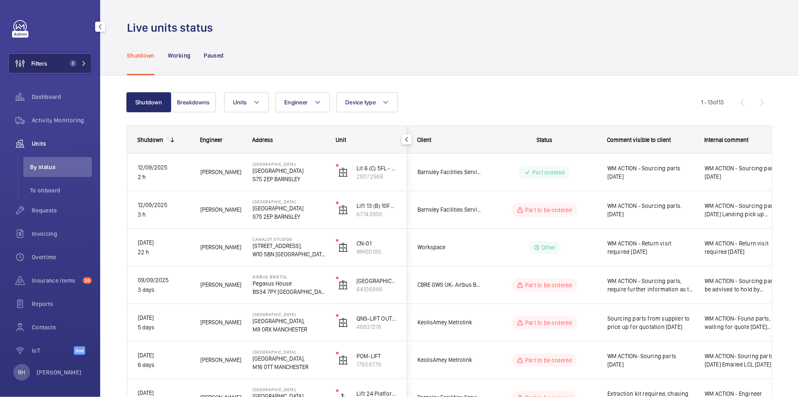
click at [70, 65] on span "1" at bounding box center [73, 63] width 7 height 7
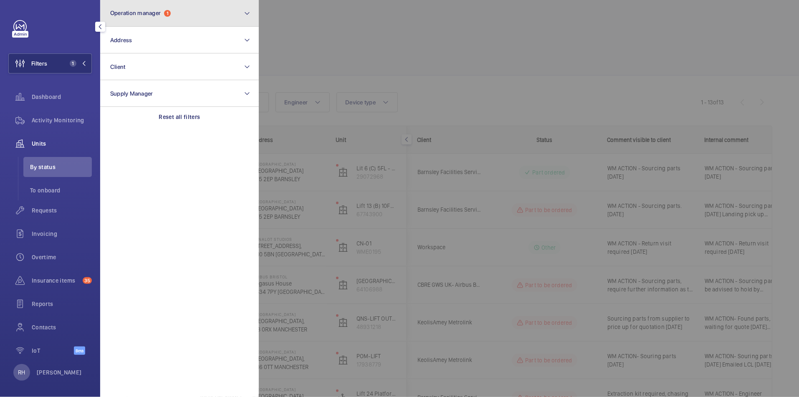
click at [189, 16] on button "Operation manager 1" at bounding box center [179, 13] width 159 height 27
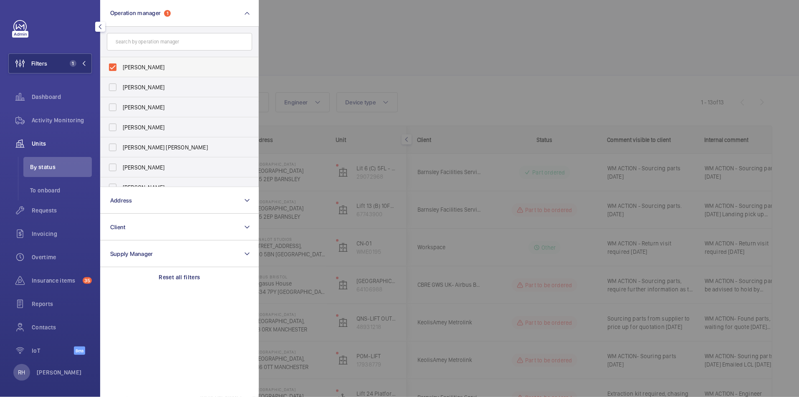
click at [156, 66] on span "[PERSON_NAME]" at bounding box center [180, 67] width 115 height 8
click at [121, 66] on input "[PERSON_NAME]" at bounding box center [112, 67] width 17 height 17
checkbox input "false"
click at [158, 147] on span "[PERSON_NAME] [PERSON_NAME]" at bounding box center [180, 147] width 115 height 8
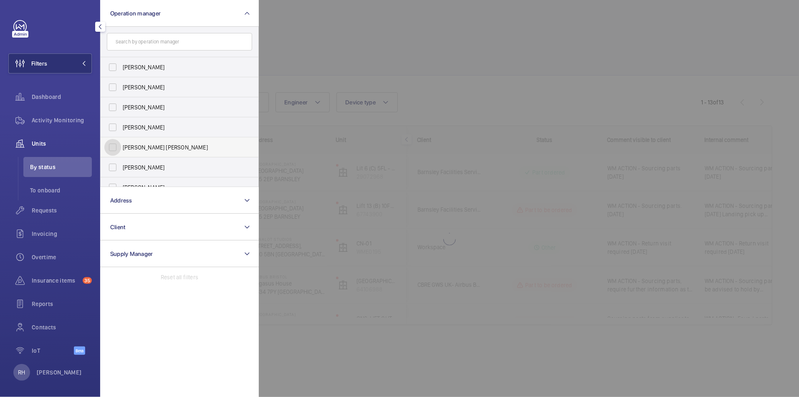
click at [121, 147] on input "[PERSON_NAME] [PERSON_NAME]" at bounding box center [112, 147] width 17 height 17
checkbox input "true"
click at [355, 37] on div at bounding box center [658, 198] width 799 height 397
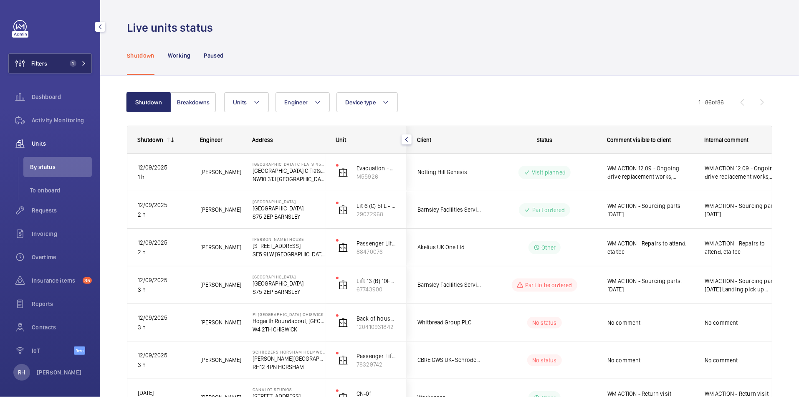
click at [66, 67] on button "Filters 1" at bounding box center [49, 63] width 83 height 20
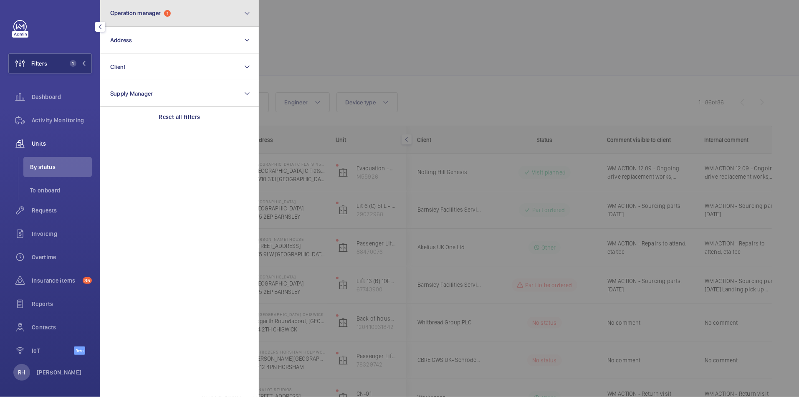
click at [181, 20] on button "Operation manager 1" at bounding box center [179, 13] width 159 height 27
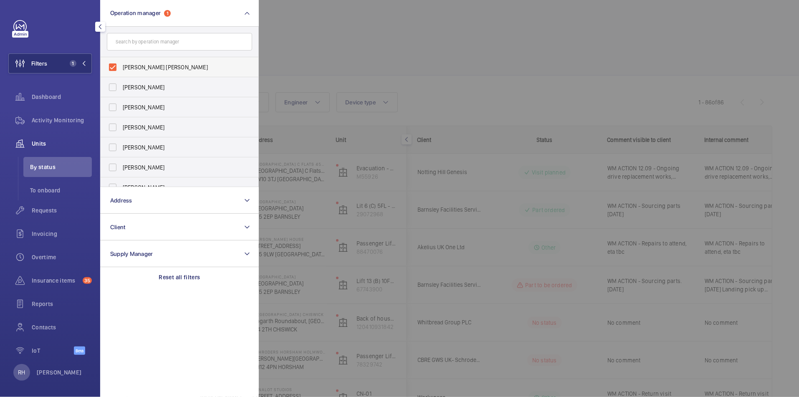
click at [144, 69] on span "Connor Tarpey" at bounding box center [180, 67] width 115 height 8
click at [121, 69] on input "Connor Tarpey" at bounding box center [112, 67] width 17 height 17
click at [143, 67] on span "Connor Tarpey" at bounding box center [180, 67] width 115 height 8
click at [121, 67] on input "Connor Tarpey" at bounding box center [112, 67] width 17 height 17
checkbox input "true"
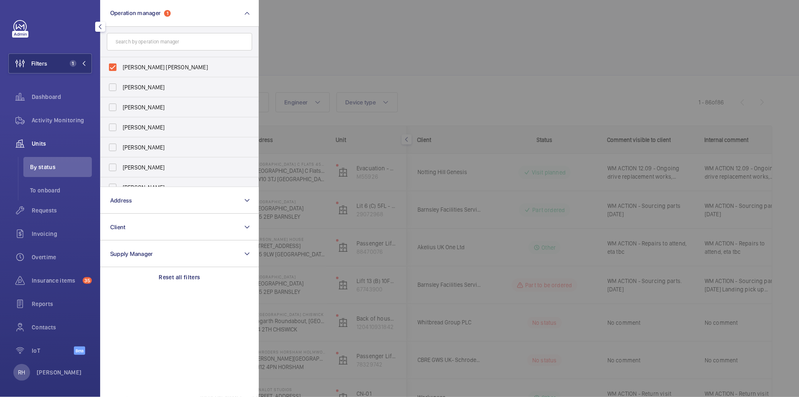
click at [329, 29] on div at bounding box center [658, 198] width 799 height 397
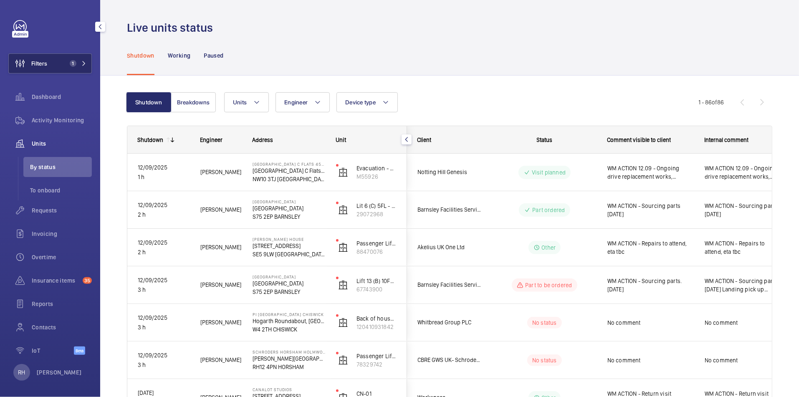
click at [66, 61] on span "1" at bounding box center [71, 63] width 10 height 7
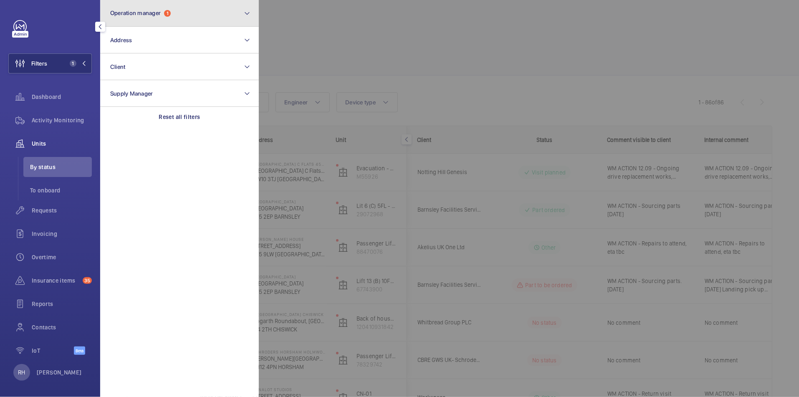
click at [186, 13] on button "Operation manager 1" at bounding box center [179, 13] width 159 height 27
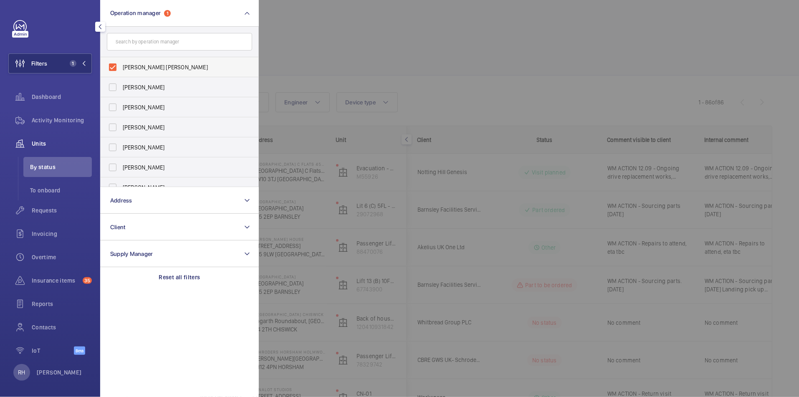
click at [148, 65] on span "Connor Tarpey" at bounding box center [180, 67] width 115 height 8
click at [121, 65] on input "Connor Tarpey" at bounding box center [112, 67] width 17 height 17
checkbox input "false"
click at [391, 21] on div at bounding box center [658, 198] width 799 height 397
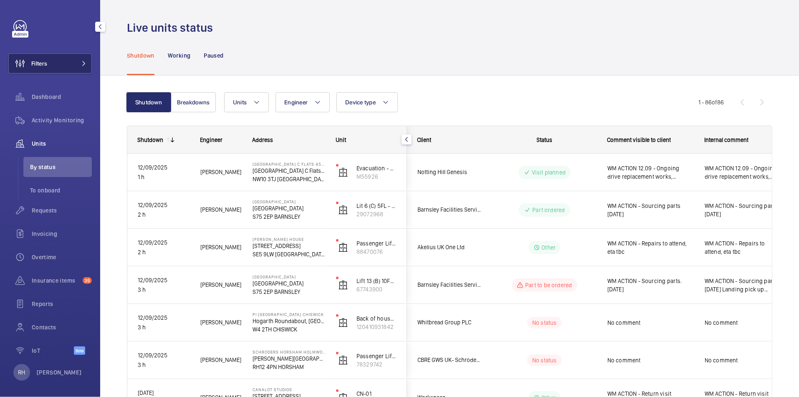
click at [61, 67] on button "Filters" at bounding box center [49, 63] width 83 height 20
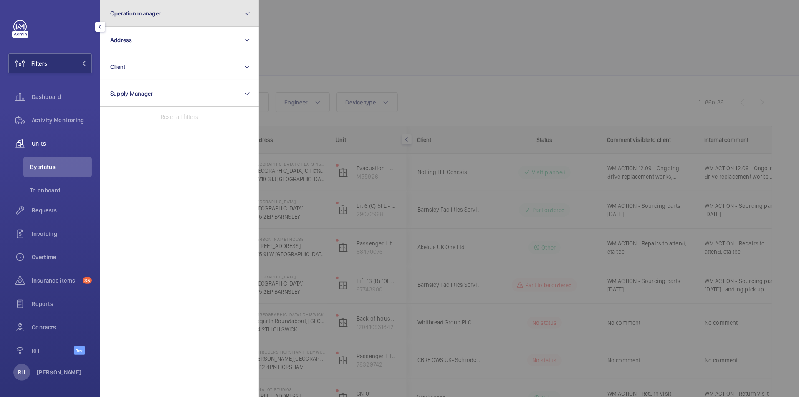
click at [176, 18] on button "Operation manager" at bounding box center [179, 13] width 159 height 27
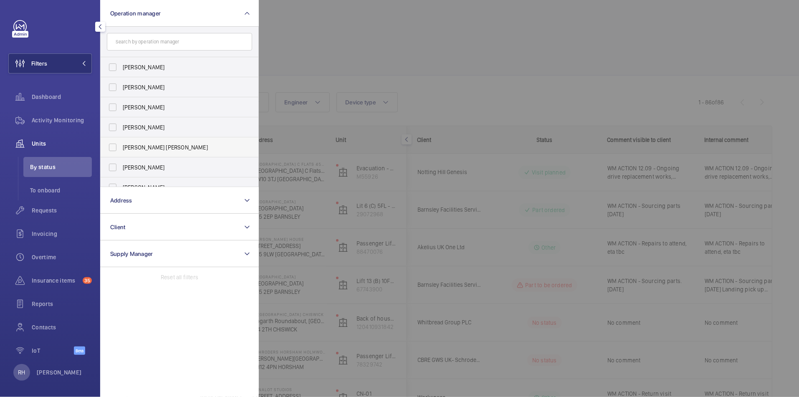
click at [152, 144] on span "[PERSON_NAME] [PERSON_NAME]" at bounding box center [180, 147] width 115 height 8
click at [121, 144] on input "[PERSON_NAME] [PERSON_NAME]" at bounding box center [112, 147] width 17 height 17
checkbox input "true"
click at [350, 36] on div at bounding box center [658, 198] width 799 height 397
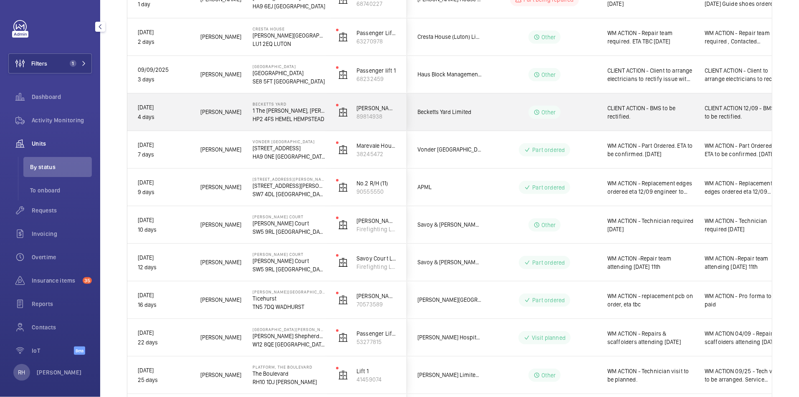
scroll to position [443, 0]
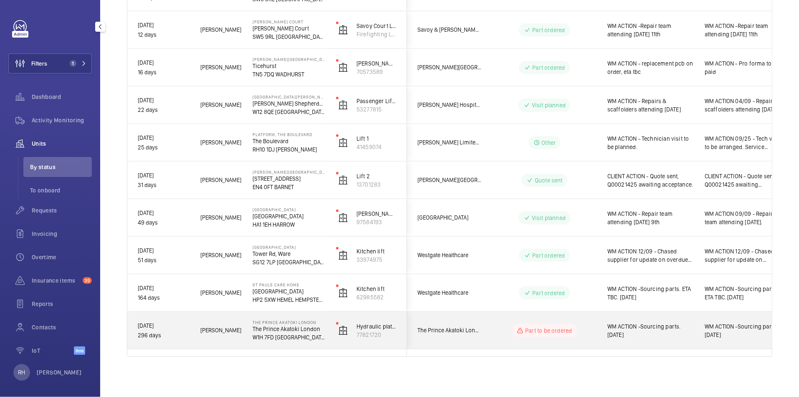
click at [680, 338] on span "WM ACTION -Sourcing parts. 12.09.25" at bounding box center [650, 330] width 86 height 17
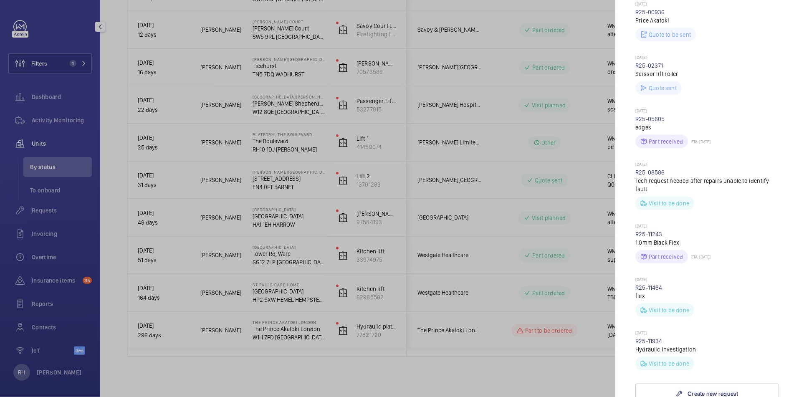
scroll to position [80, 0]
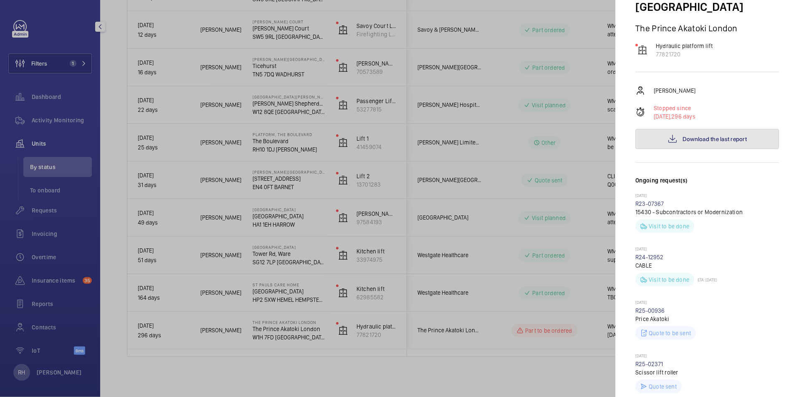
click at [723, 142] on span "Download the last report" at bounding box center [714, 139] width 64 height 7
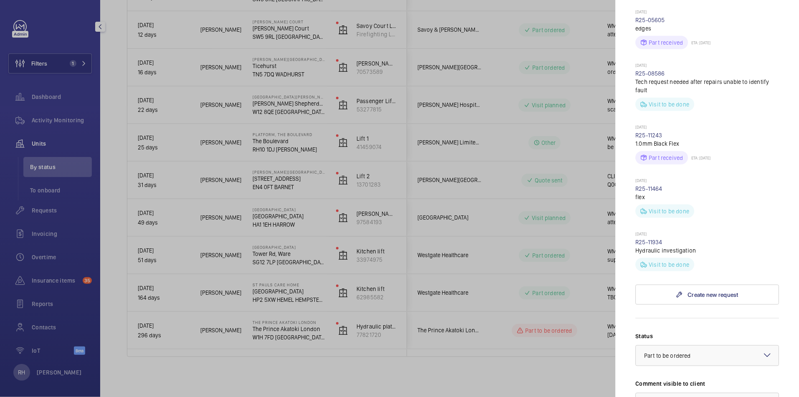
scroll to position [708, 0]
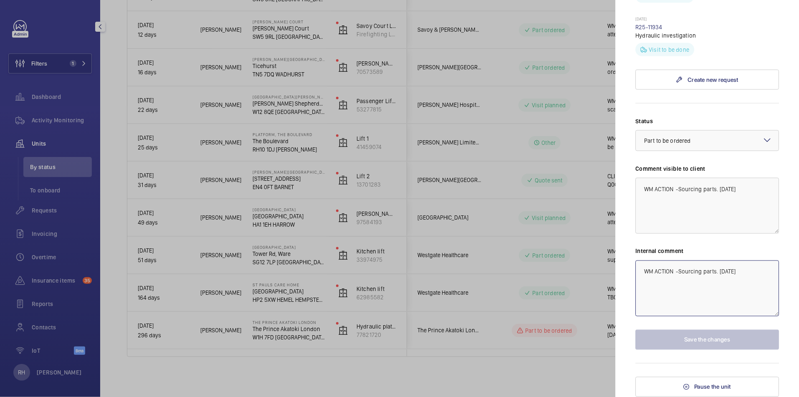
click at [642, 270] on textarea "WM ACTION -Sourcing parts. 12.09.25" at bounding box center [707, 288] width 144 height 56
drag, startPoint x: 753, startPoint y: 270, endPoint x: 601, endPoint y: 266, distance: 152.3
click at [601, 266] on mat-sidenav-container "Filters 1 Dashboard Activity Monitoring Units By status To onboard Requests Inv…" at bounding box center [399, 198] width 799 height 397
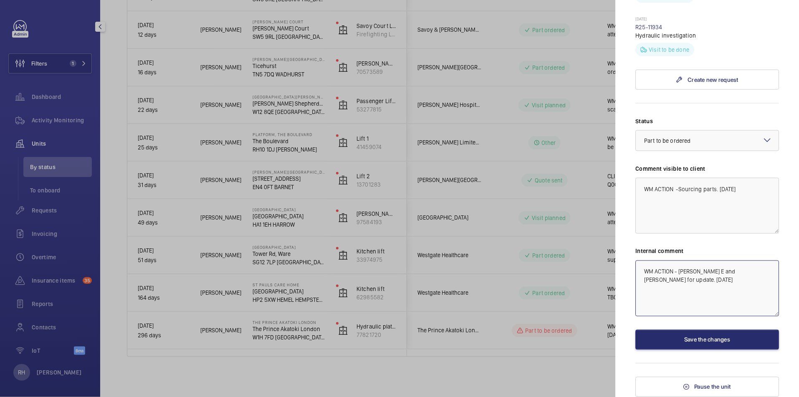
type textarea "WM ACTION - [PERSON_NAME] E and [PERSON_NAME] for update. [DATE]"
click at [711, 208] on textarea "WM ACTION -Sourcing parts. 12.09.25" at bounding box center [707, 206] width 144 height 56
drag, startPoint x: 743, startPoint y: 189, endPoint x: 679, endPoint y: 190, distance: 63.8
click at [679, 190] on textarea "WM ACTION -Sourcing parts. 12.09.25" at bounding box center [707, 206] width 144 height 56
click at [680, 189] on textarea "WM ACTION -Chasing Repairs team for an update 12.09.25" at bounding box center [707, 206] width 144 height 56
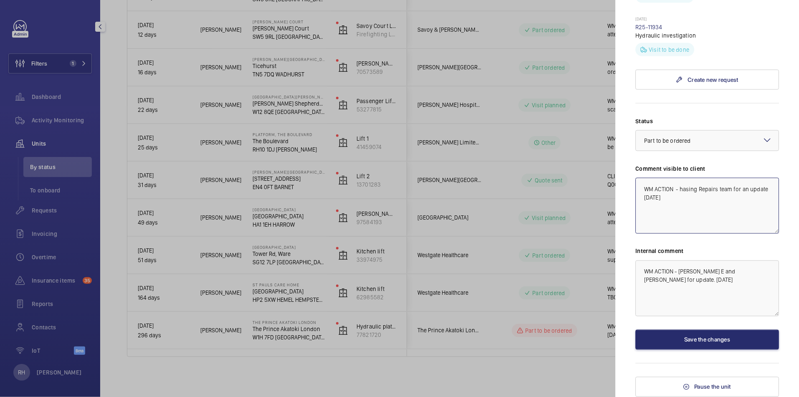
click at [682, 190] on textarea "WM ACTION - hasing Repairs team for an update 12.09.25" at bounding box center [707, 206] width 144 height 56
click at [730, 144] on div at bounding box center [706, 141] width 143 height 20
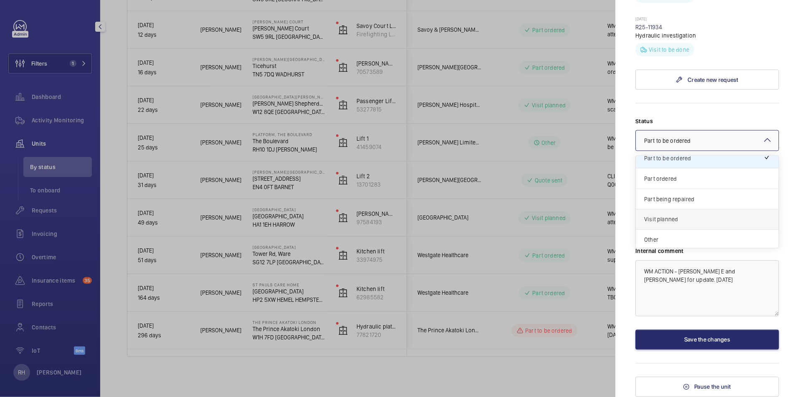
scroll to position [71, 0]
click at [692, 234] on span "Other" at bounding box center [707, 238] width 126 height 8
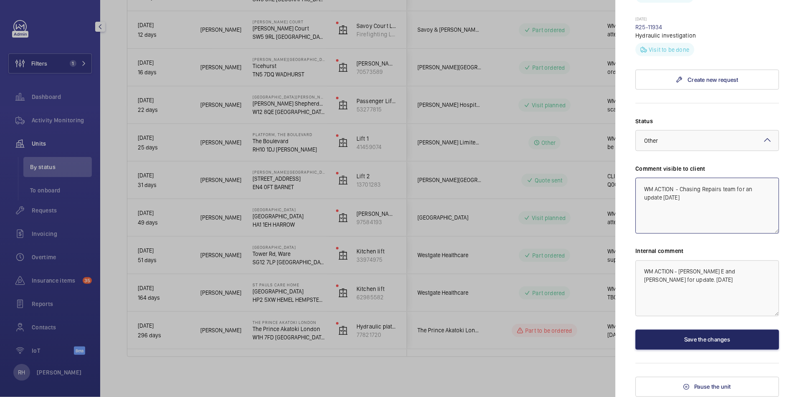
type textarea "WM ACTION - Chasing Repairs team for an update [DATE]"
click at [723, 337] on button "Save the changes" at bounding box center [707, 340] width 144 height 20
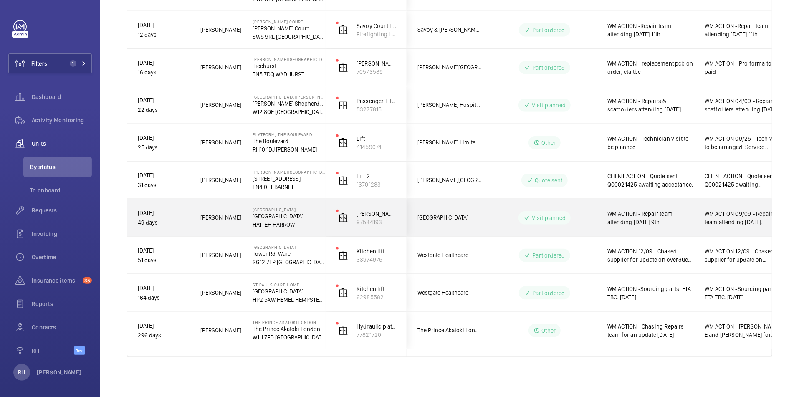
click at [576, 218] on wm-front-pills-cell "Visit planned" at bounding box center [544, 217] width 104 height 13
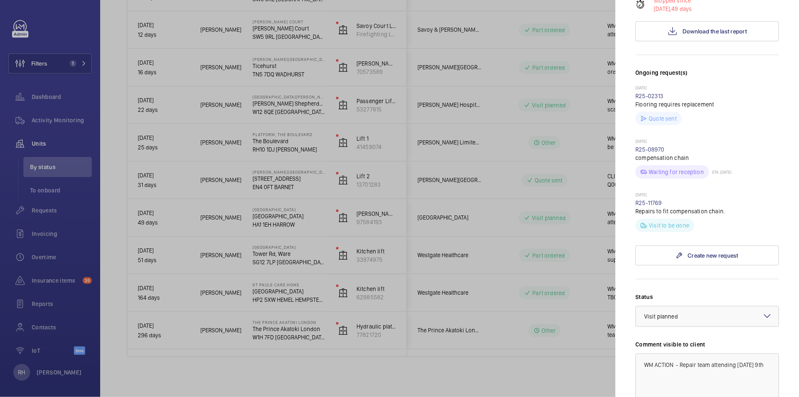
scroll to position [40, 0]
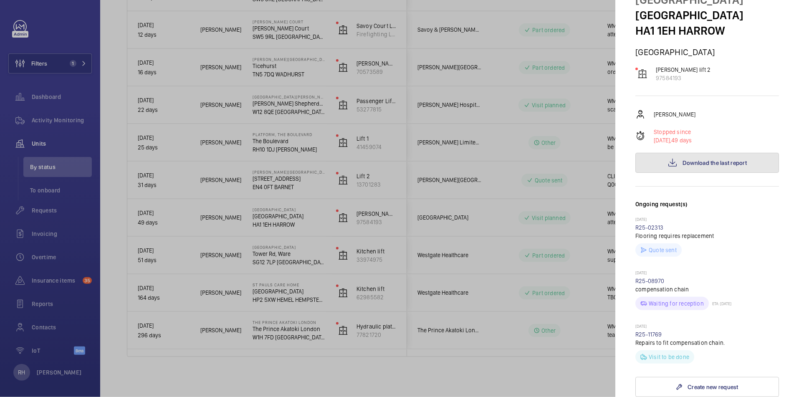
click at [712, 159] on span "Download the last report" at bounding box center [714, 162] width 64 height 7
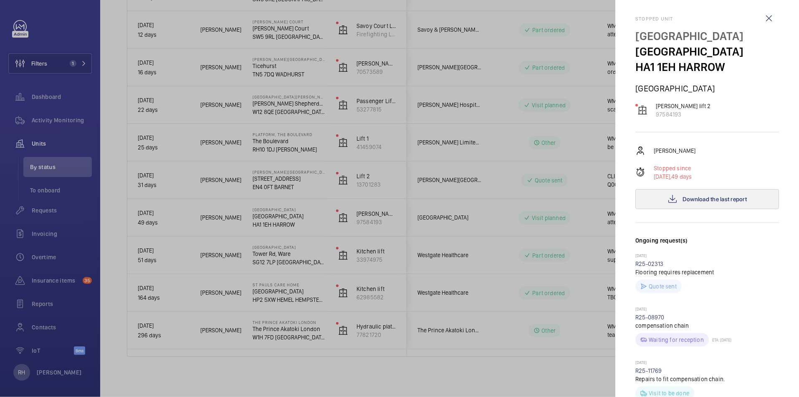
scroll to position [0, 0]
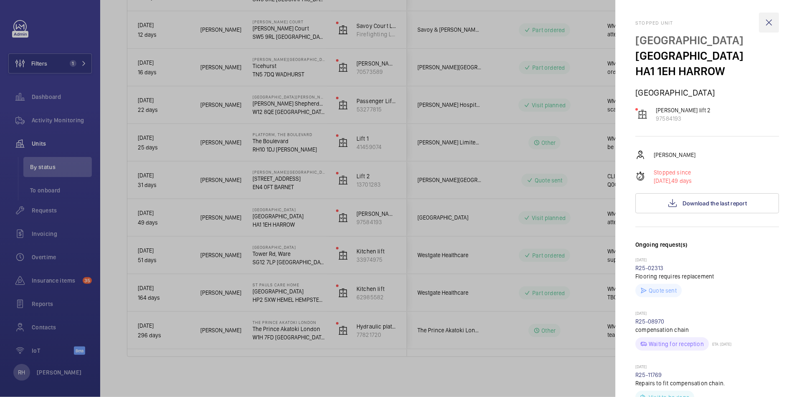
click at [762, 23] on wm-front-icon-button at bounding box center [768, 23] width 20 height 20
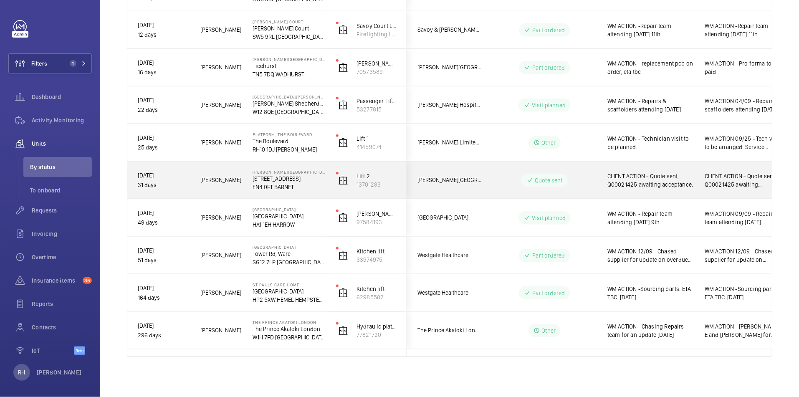
click at [590, 179] on wm-front-pills-cell "Quote sent" at bounding box center [544, 180] width 104 height 13
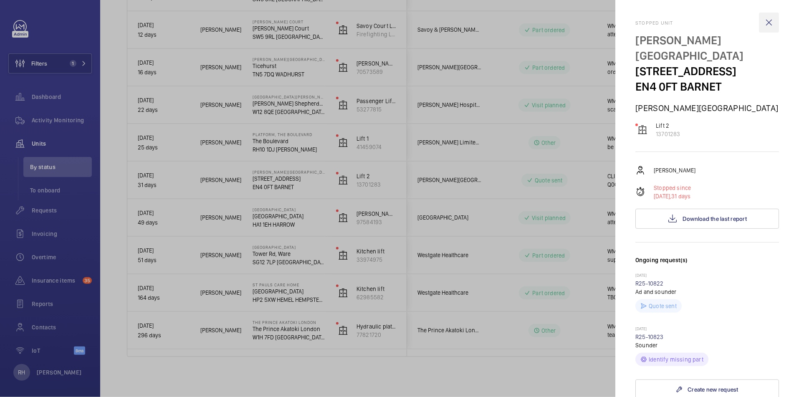
click at [763, 19] on wm-front-icon-button at bounding box center [768, 23] width 20 height 20
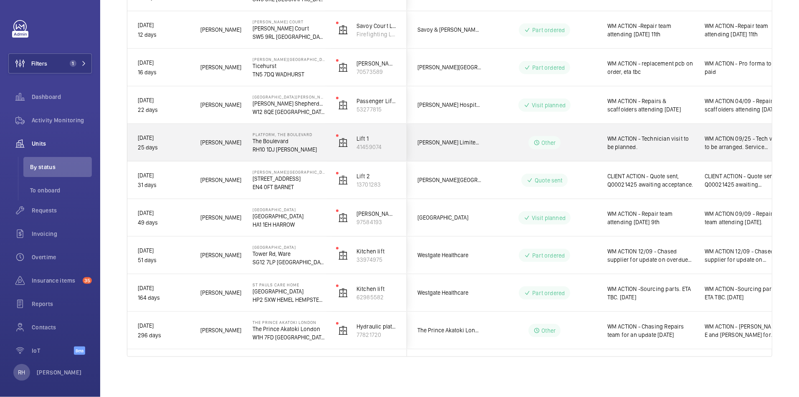
click at [686, 149] on span "WM ACTION - Technician visit to be planned." at bounding box center [650, 142] width 86 height 17
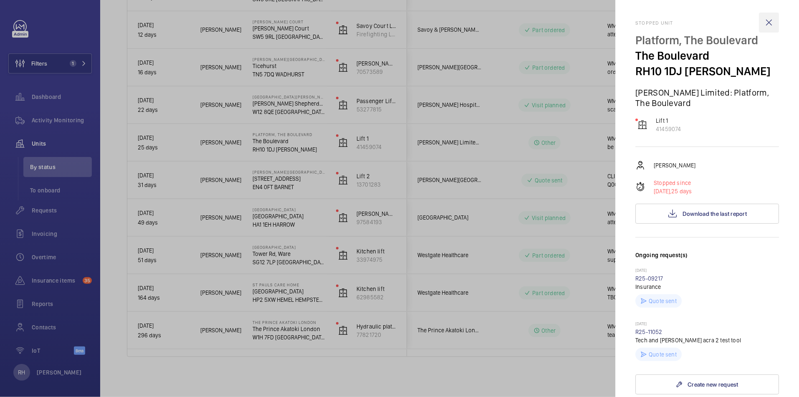
click at [763, 25] on wm-front-icon-button at bounding box center [768, 23] width 20 height 20
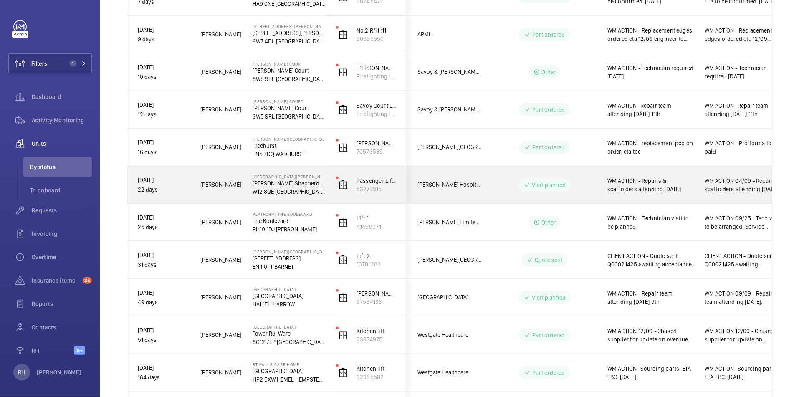
scroll to position [360, 0]
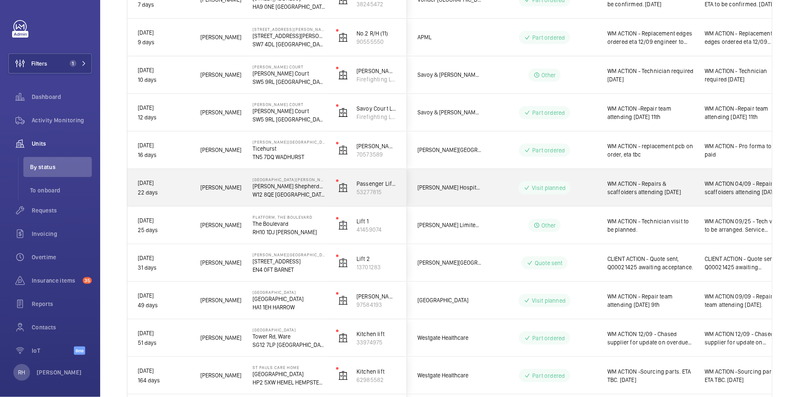
click at [591, 189] on wm-front-pills-cell "Visit planned" at bounding box center [544, 187] width 104 height 13
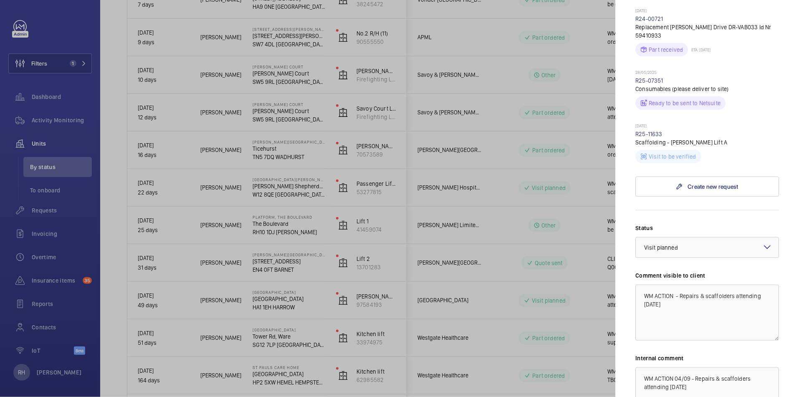
scroll to position [372, 0]
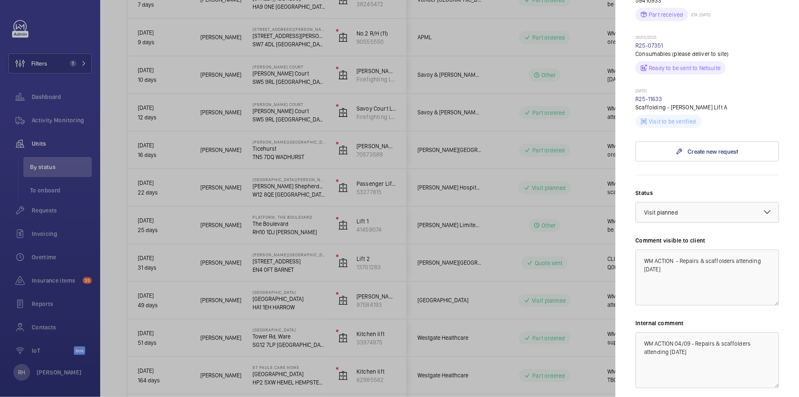
click at [764, 207] on mat-icon at bounding box center [767, 212] width 10 height 10
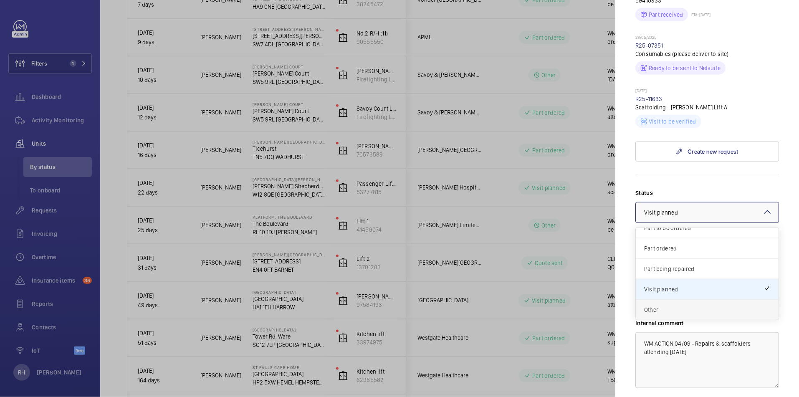
click at [697, 305] on span "Other" at bounding box center [707, 309] width 126 height 8
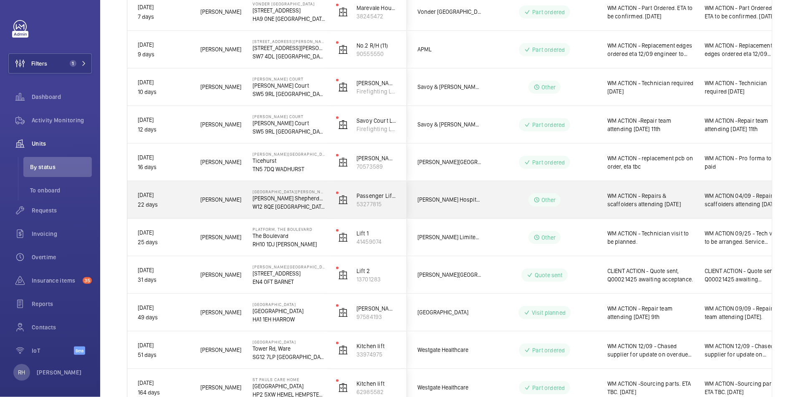
scroll to position [346, 0]
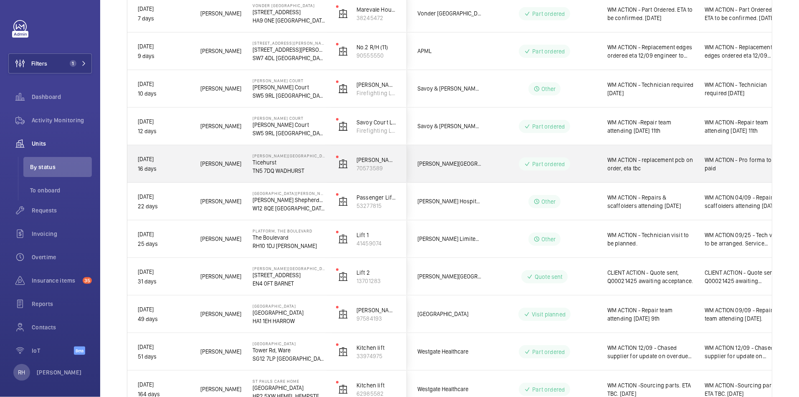
click at [678, 166] on span "WM ACTION - replacement pcb on order, eta tbc" at bounding box center [650, 164] width 86 height 17
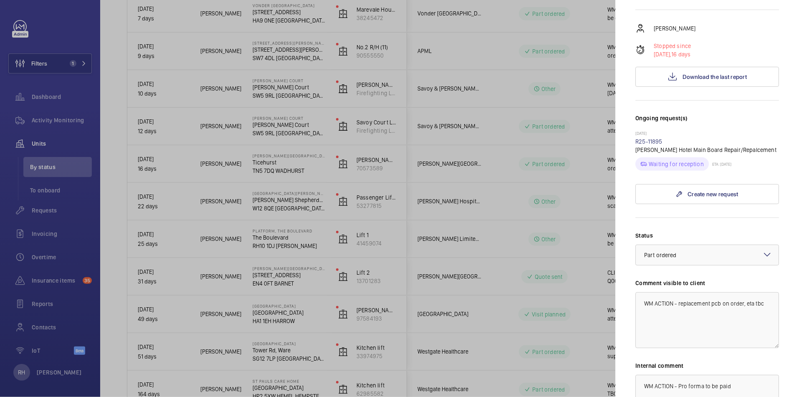
scroll to position [0, 0]
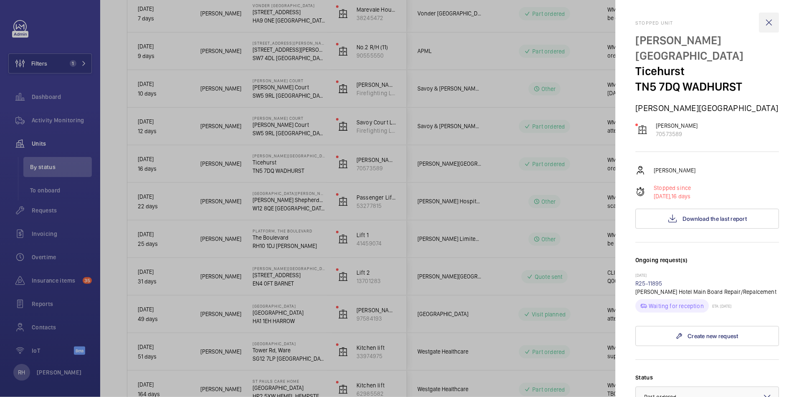
click at [766, 23] on wm-front-icon-button at bounding box center [768, 23] width 20 height 20
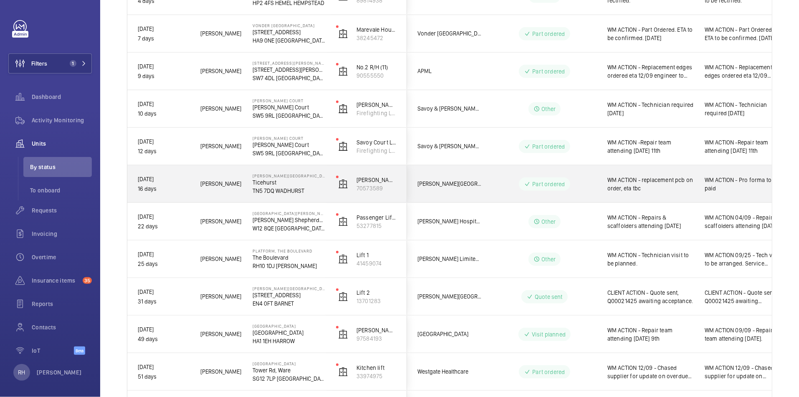
scroll to position [325, 0]
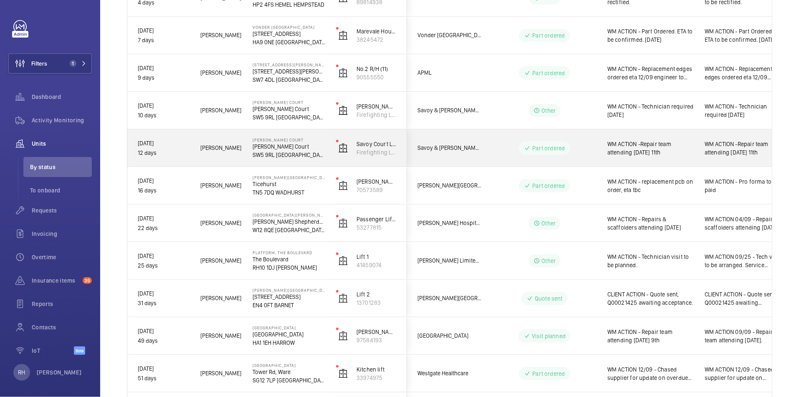
click at [694, 148] on div "WM ACTION -Repair team attending Thursday 11th" at bounding box center [742, 148] width 96 height 36
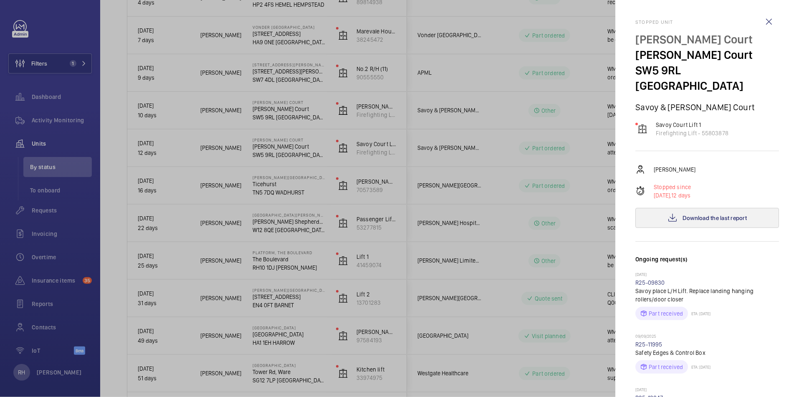
scroll to position [0, 0]
click at [726, 215] on span "Download the last report" at bounding box center [714, 218] width 64 height 7
click at [760, 23] on wm-front-icon-button at bounding box center [768, 23] width 20 height 20
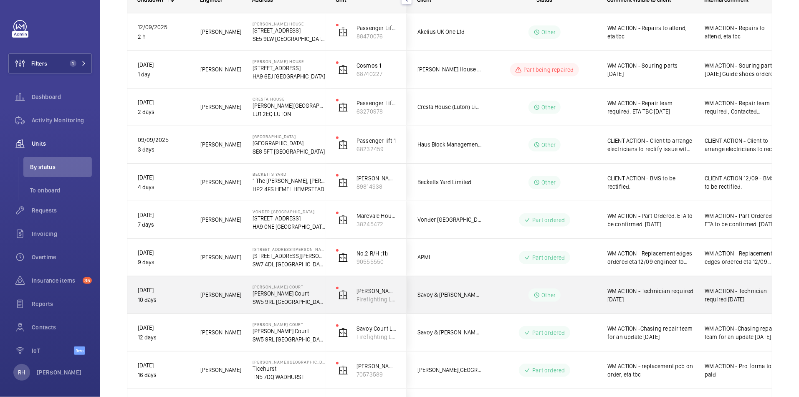
scroll to position [151, 0]
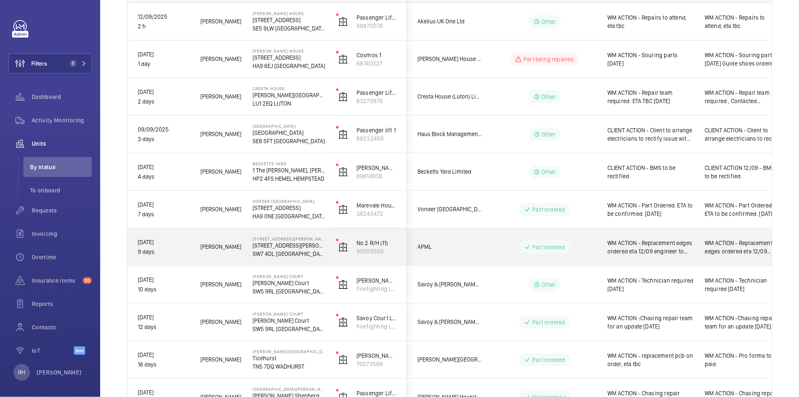
click at [741, 256] on div "WM ACTION - Replacement edges ordered eta 12/09 engineer to attend and fit once…" at bounding box center [742, 246] width 76 height 19
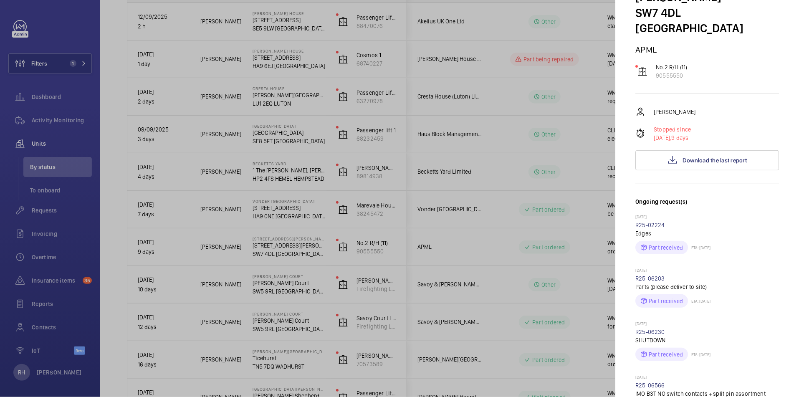
scroll to position [0, 0]
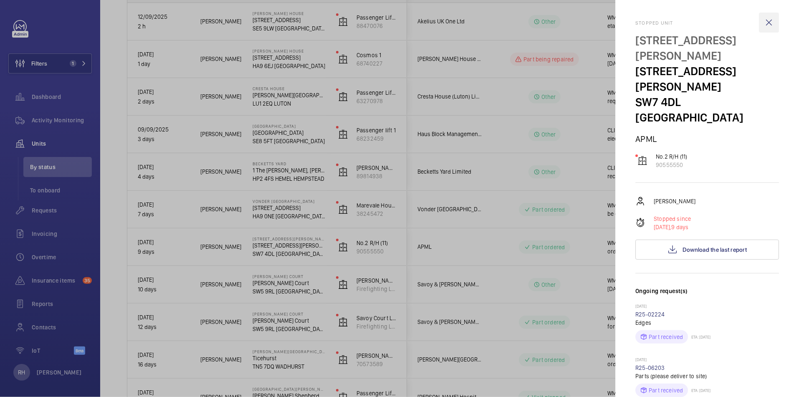
click at [765, 24] on wm-front-icon-button at bounding box center [768, 23] width 20 height 20
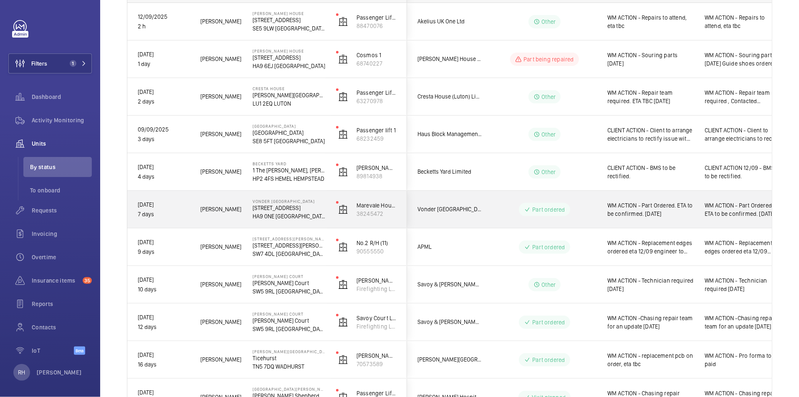
click at [694, 217] on div "WM ACTION - Part Ordered. ETA to be confirmed. [DATE]" at bounding box center [742, 209] width 97 height 37
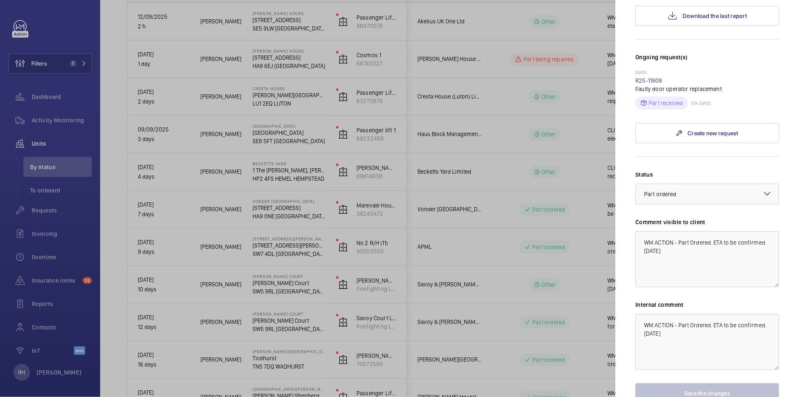
scroll to position [223, 0]
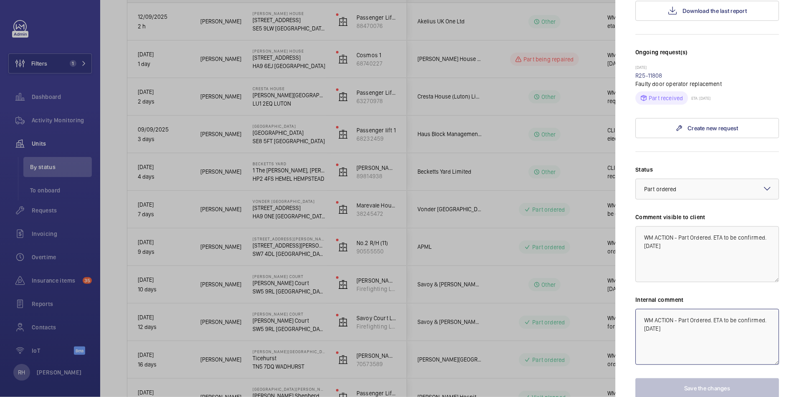
click at [718, 309] on textarea "WM ACTION - Part Ordered. ETA to be confirmed. [DATE]" at bounding box center [707, 337] width 144 height 56
click at [640, 309] on textarea "WM ACTION - Part Ordered. ETA to be confirmed. [DATE]" at bounding box center [707, 337] width 144 height 56
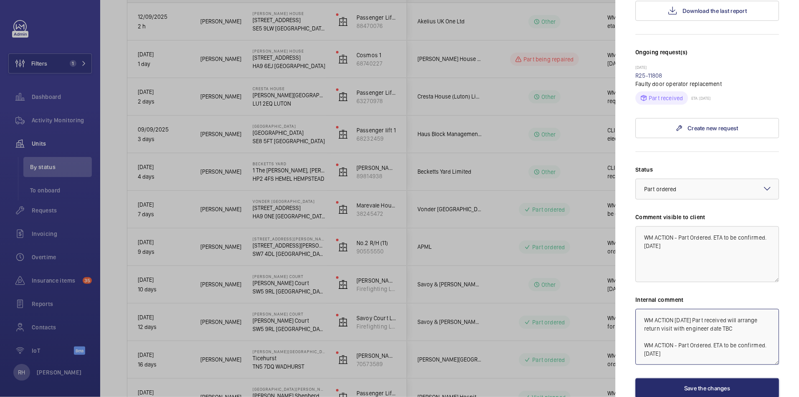
type textarea "WM ACTION [DATE] Part received will arrange return visit with engineer date TBC…"
drag, startPoint x: 704, startPoint y: 217, endPoint x: 635, endPoint y: 202, distance: 70.8
click at [635, 226] on textarea "WM ACTION - Part Ordered. ETA to be confirmed. [DATE]" at bounding box center [707, 254] width 144 height 56
drag, startPoint x: 645, startPoint y: 290, endPoint x: 741, endPoint y: 295, distance: 95.7
click at [741, 309] on textarea "WM ACTION [DATE] Part received will arrange return visit with engineer date TBC…" at bounding box center [707, 337] width 144 height 56
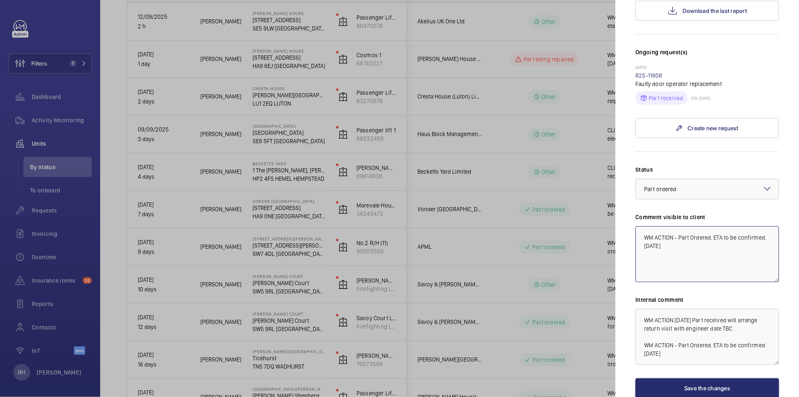
click at [710, 226] on textarea "WM ACTION - Part Ordered. ETA to be confirmed. [DATE]" at bounding box center [707, 254] width 144 height 56
drag, startPoint x: 703, startPoint y: 217, endPoint x: 631, endPoint y: 204, distance: 73.5
click at [631, 204] on mat-sidenav "Stopped unit Vonder Wembley [GEOGRAPHIC_DATA] HA9 0NE [GEOGRAPHIC_DATA] [GEOGRA…" at bounding box center [707, 198] width 184 height 397
paste textarea "[DATE] Part received will arrange return visit with engineer date TBC"
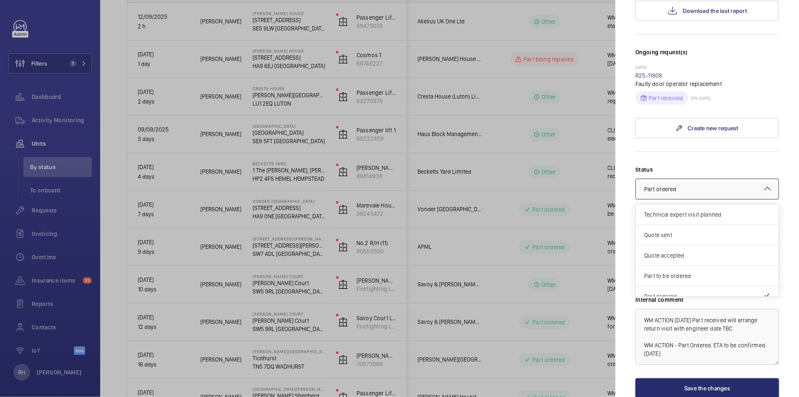
click at [724, 179] on div at bounding box center [706, 189] width 143 height 20
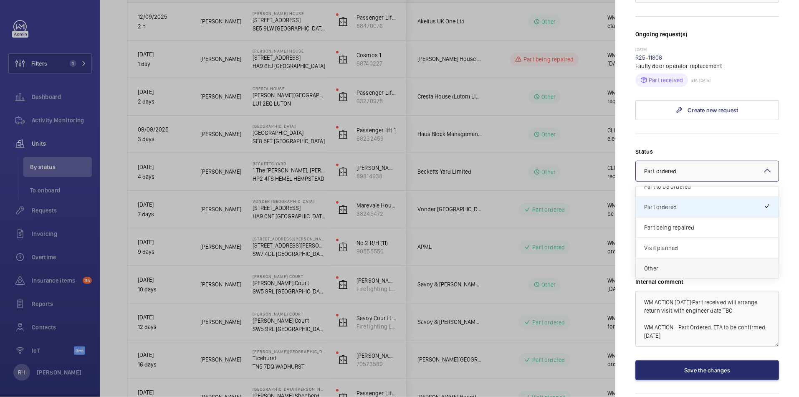
scroll to position [239, 0]
click at [678, 266] on span "Other" at bounding box center [707, 270] width 126 height 8
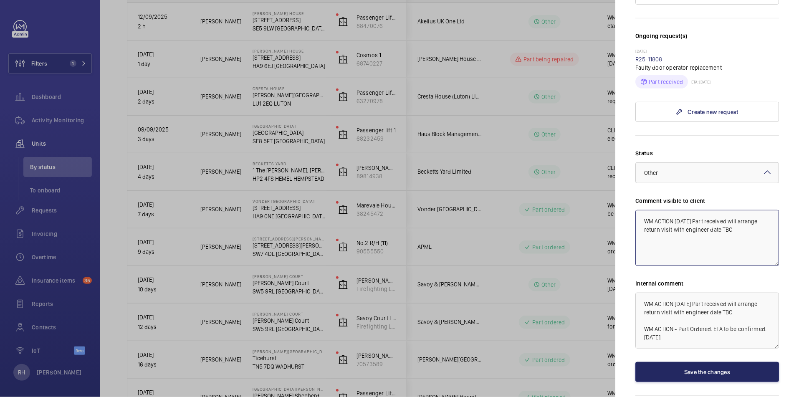
type textarea "WM ACTION [DATE] Part received will arrange return visit with engineer date TBC"
click at [731, 362] on button "Save the changes" at bounding box center [707, 372] width 144 height 20
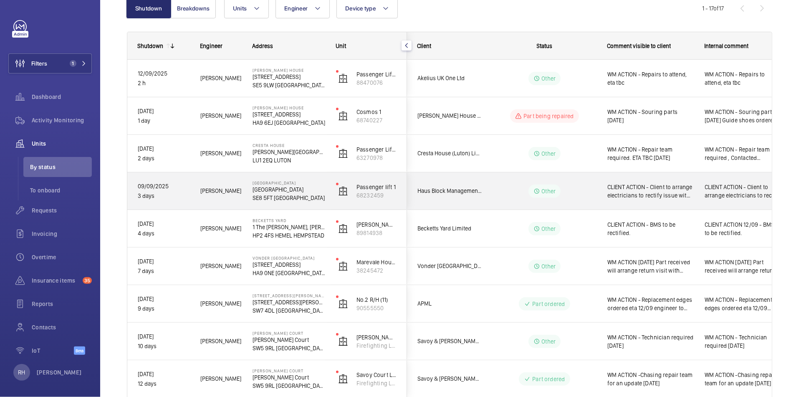
scroll to position [87, 0]
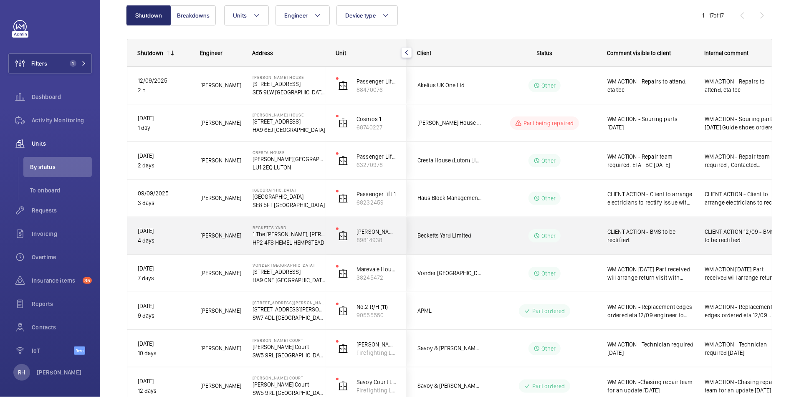
click at [665, 242] on span "CLIENT ACTION - BMS to be rectified." at bounding box center [650, 235] width 86 height 17
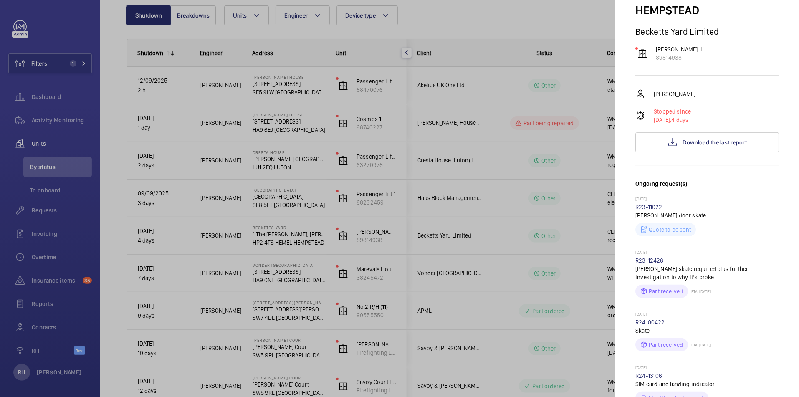
scroll to position [90, 0]
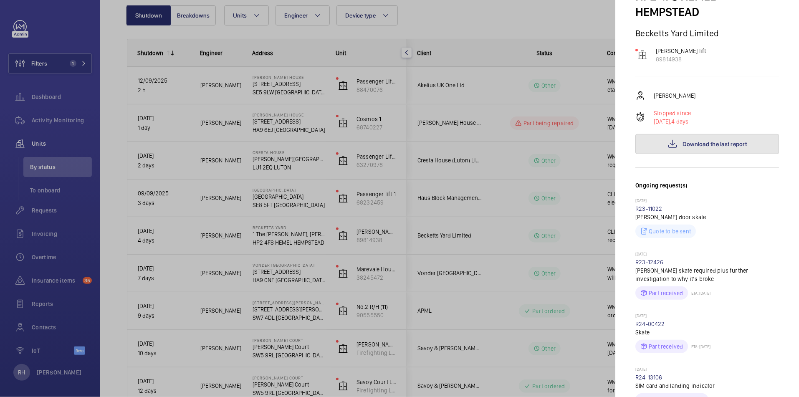
click at [723, 141] on span "Download the last report" at bounding box center [714, 144] width 64 height 7
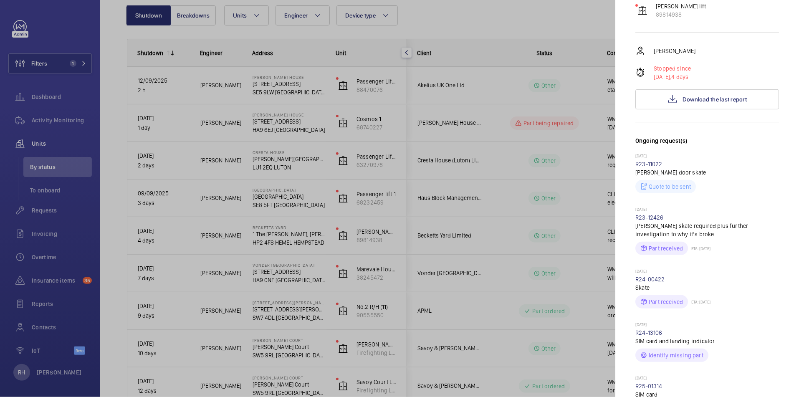
scroll to position [0, 0]
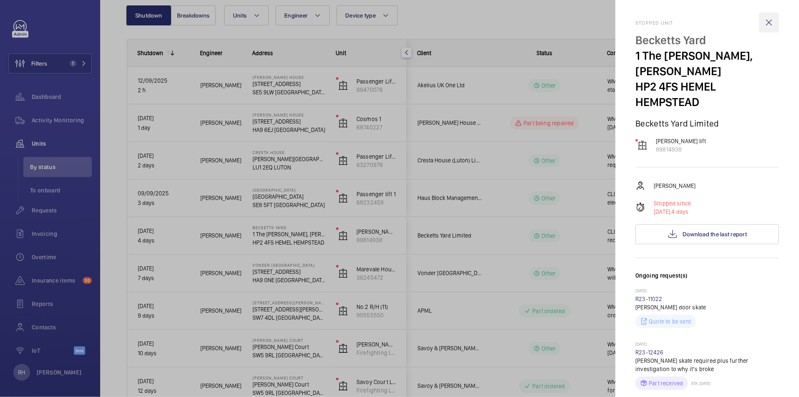
click at [765, 26] on wm-front-icon-button at bounding box center [768, 23] width 20 height 20
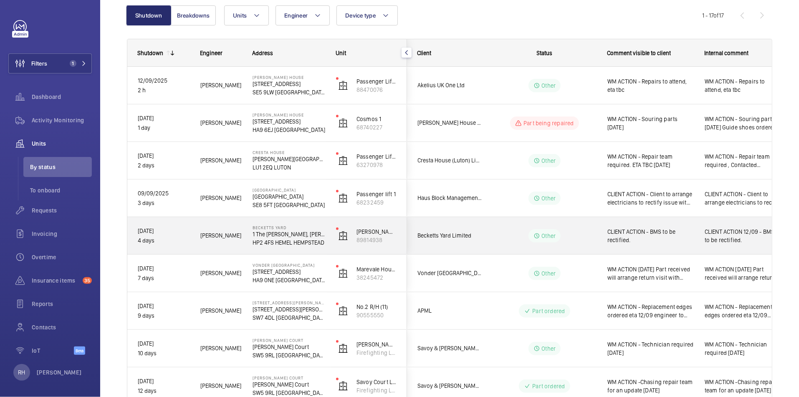
click at [684, 242] on span "CLIENT ACTION - BMS to be rectified." at bounding box center [650, 235] width 86 height 17
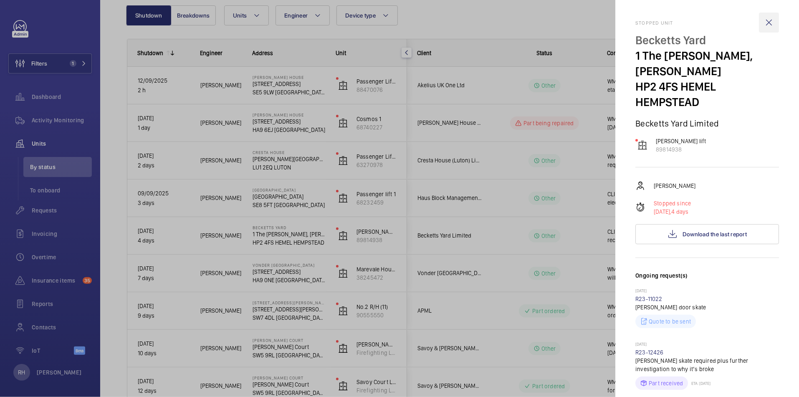
click at [761, 24] on wm-front-icon-button at bounding box center [768, 23] width 20 height 20
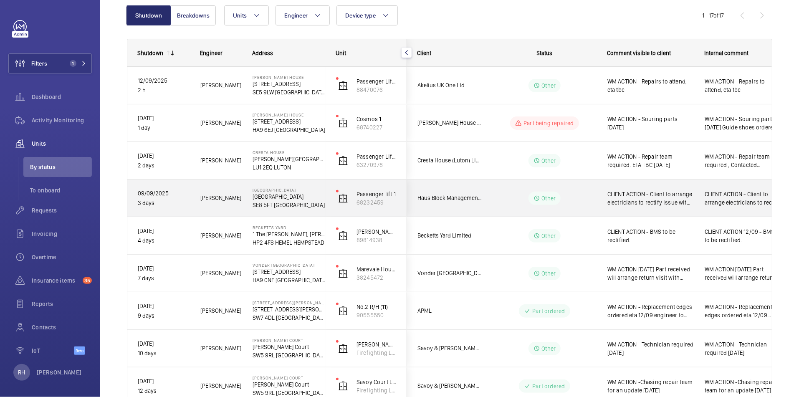
click at [582, 198] on wm-front-pills-cell "Other" at bounding box center [544, 198] width 104 height 13
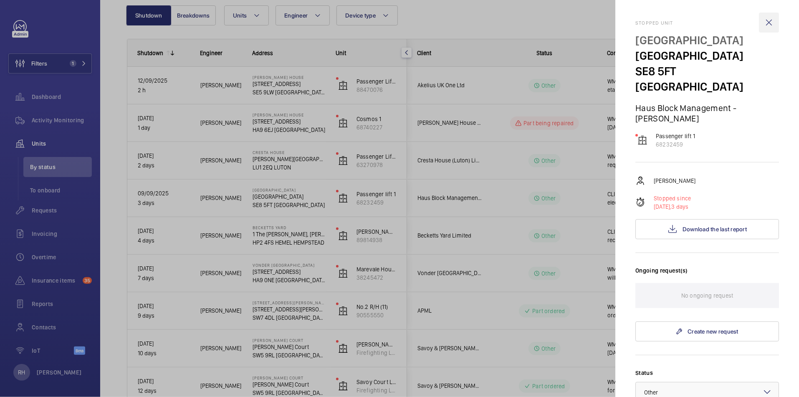
click at [764, 24] on wm-front-icon-button at bounding box center [768, 23] width 20 height 20
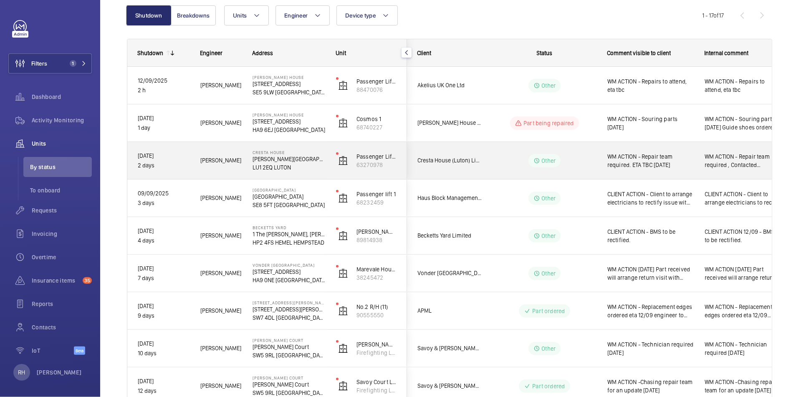
click at [678, 171] on div "WM ACTION - Repair team required. ETA TBC [DATE]" at bounding box center [645, 161] width 96 height 36
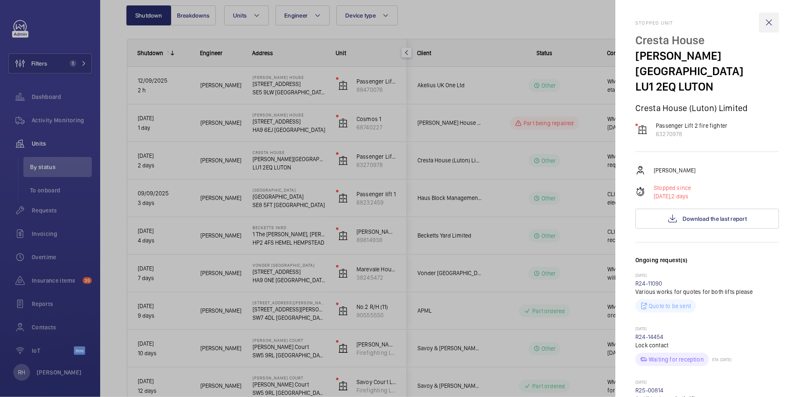
click at [761, 23] on wm-front-icon-button at bounding box center [768, 23] width 20 height 20
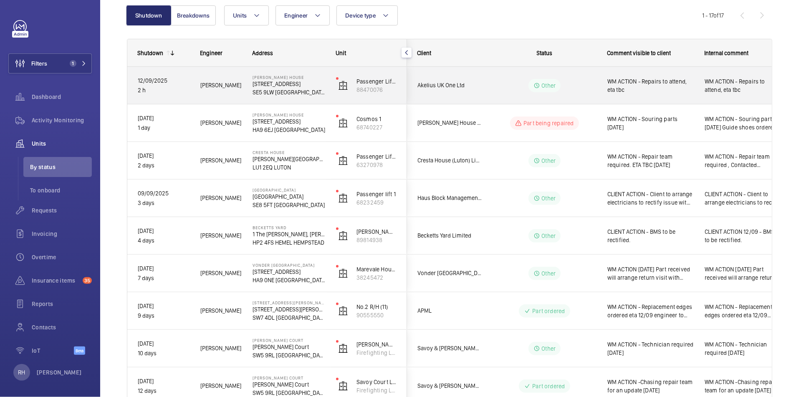
click at [657, 91] on span "WM ACTION - Repairs to attend, eta tbc" at bounding box center [650, 85] width 86 height 17
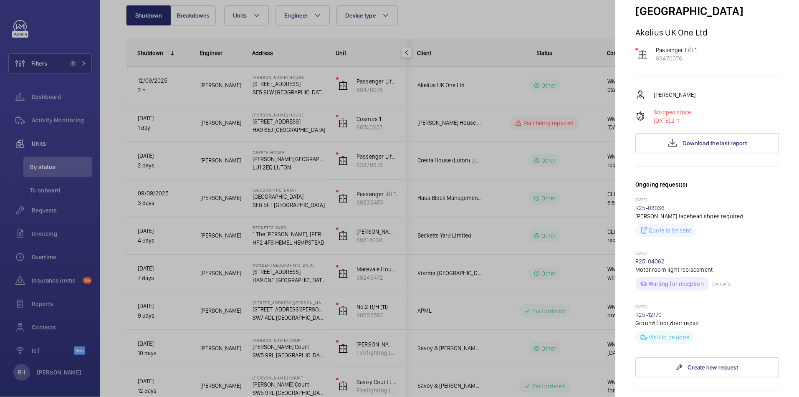
scroll to position [70, 0]
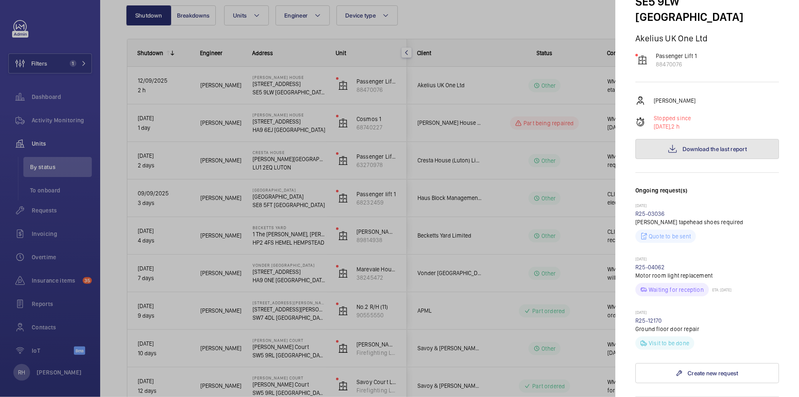
click at [722, 139] on button "Download the last report" at bounding box center [707, 149] width 144 height 20
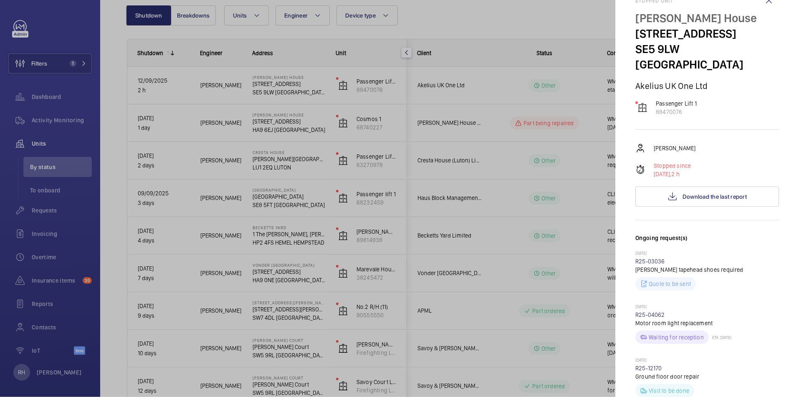
scroll to position [0, 0]
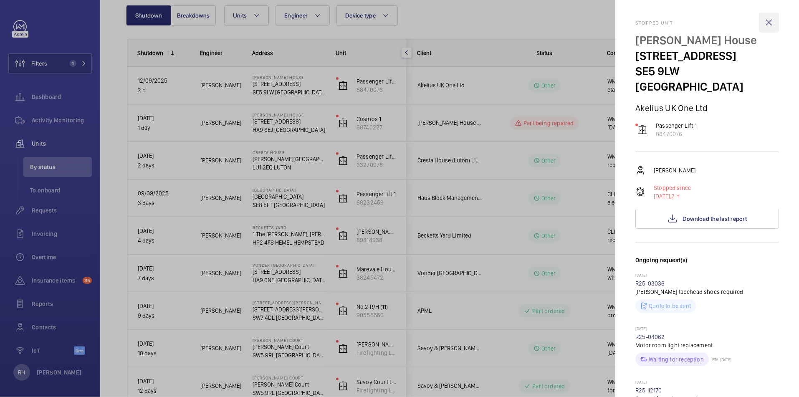
click at [762, 23] on wm-front-icon-button at bounding box center [768, 23] width 20 height 20
